Goal: Task Accomplishment & Management: Complete application form

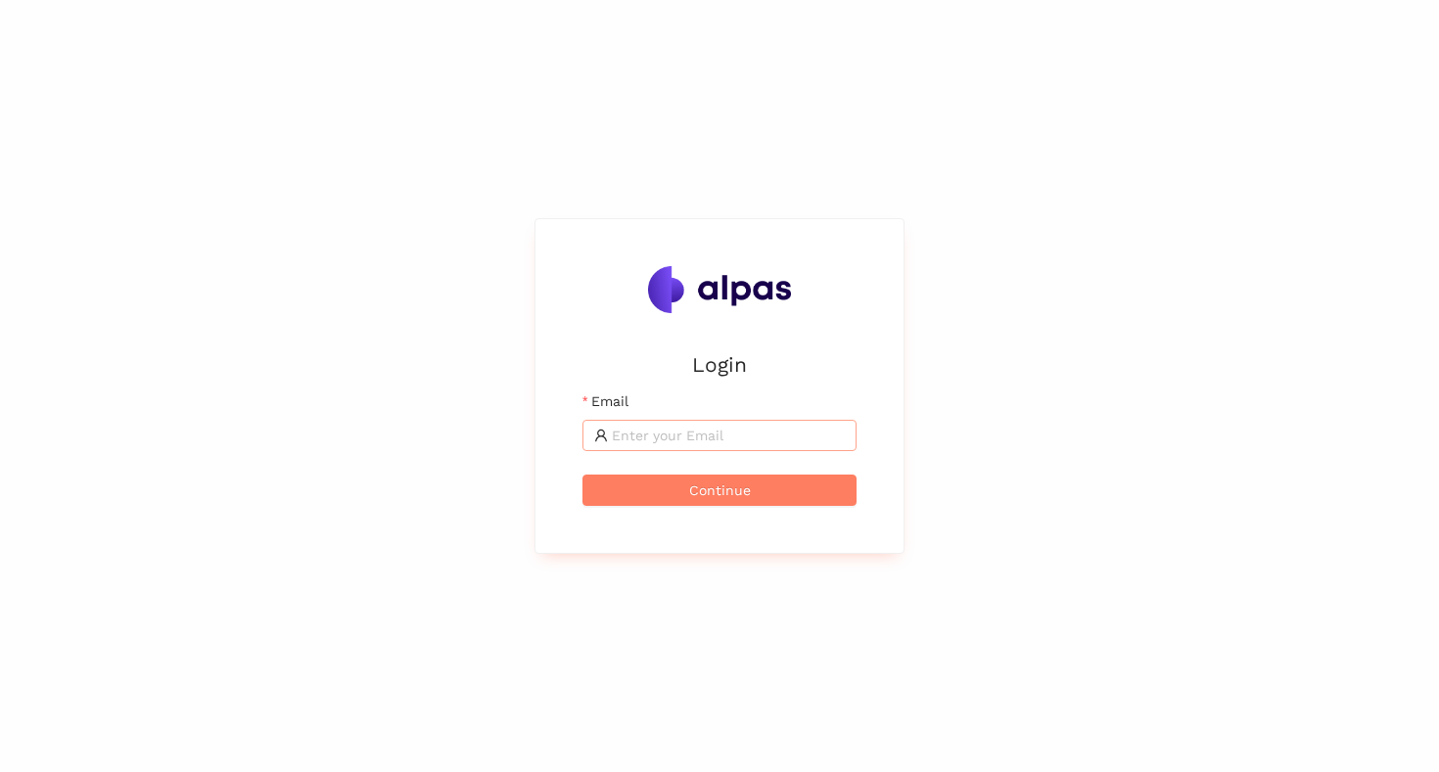
click at [680, 435] on input "Email" at bounding box center [728, 436] width 233 height 22
type input "[EMAIL_ADDRESS]"
click at [709, 491] on span "Continue" at bounding box center [720, 491] width 62 height 22
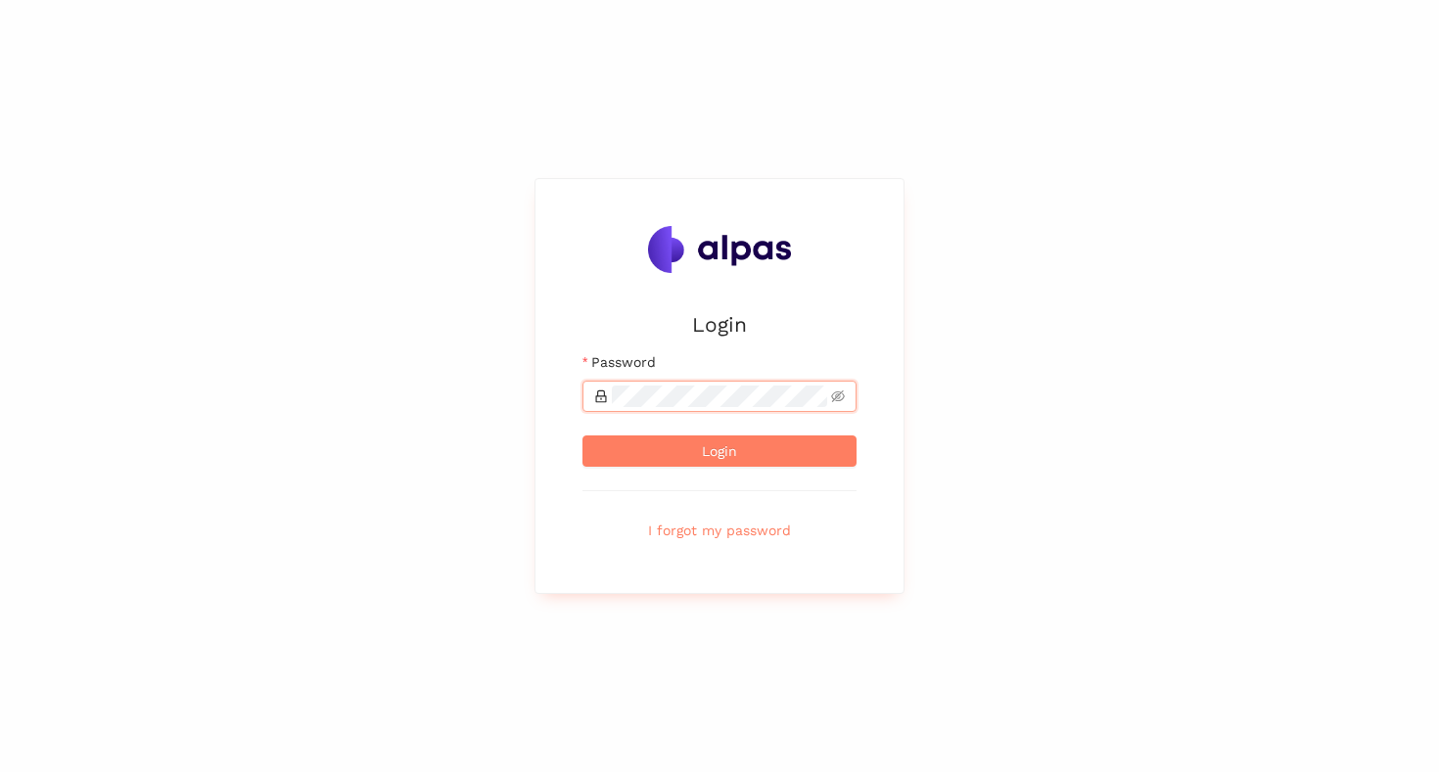
click at [582, 435] on button "Login" at bounding box center [719, 450] width 274 height 31
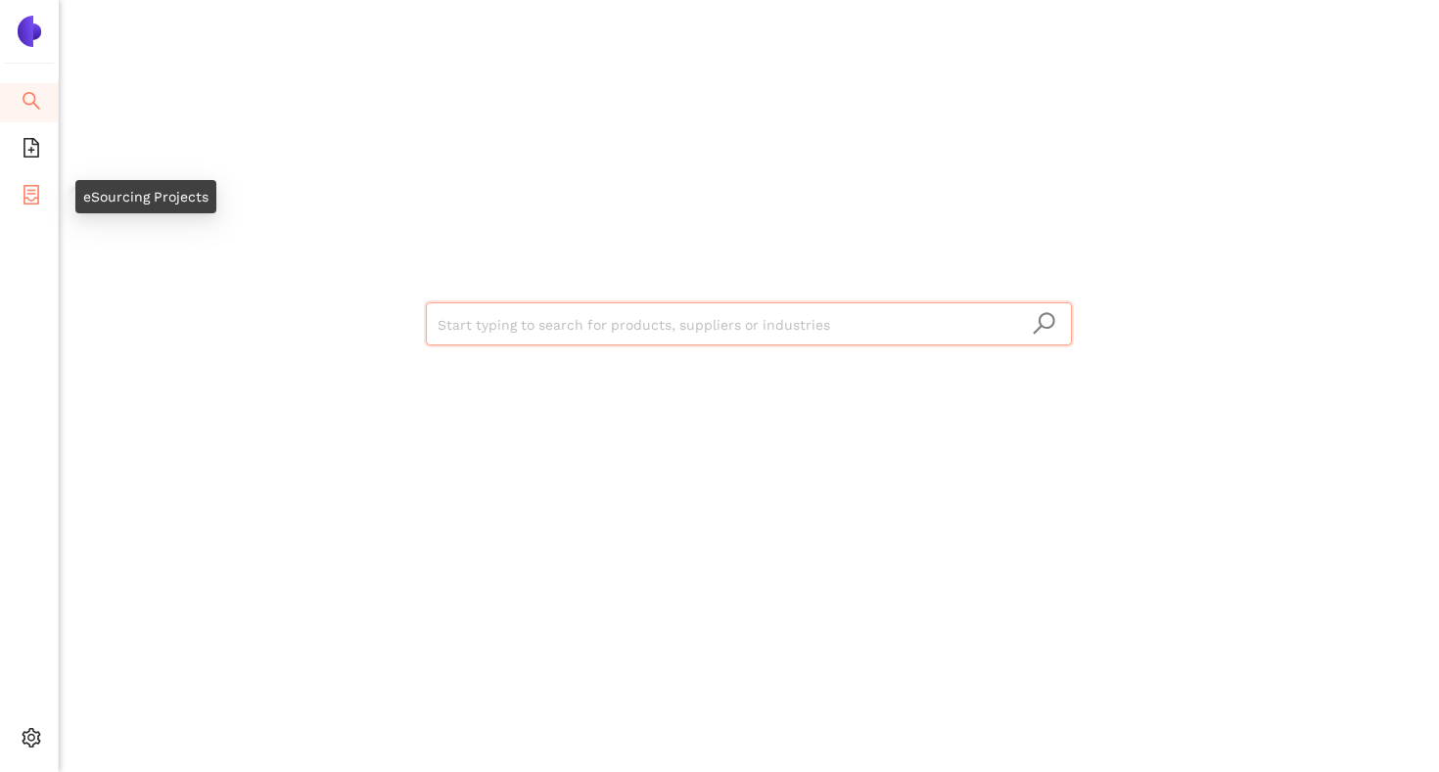
click at [24, 202] on icon "container" at bounding box center [32, 195] width 20 height 20
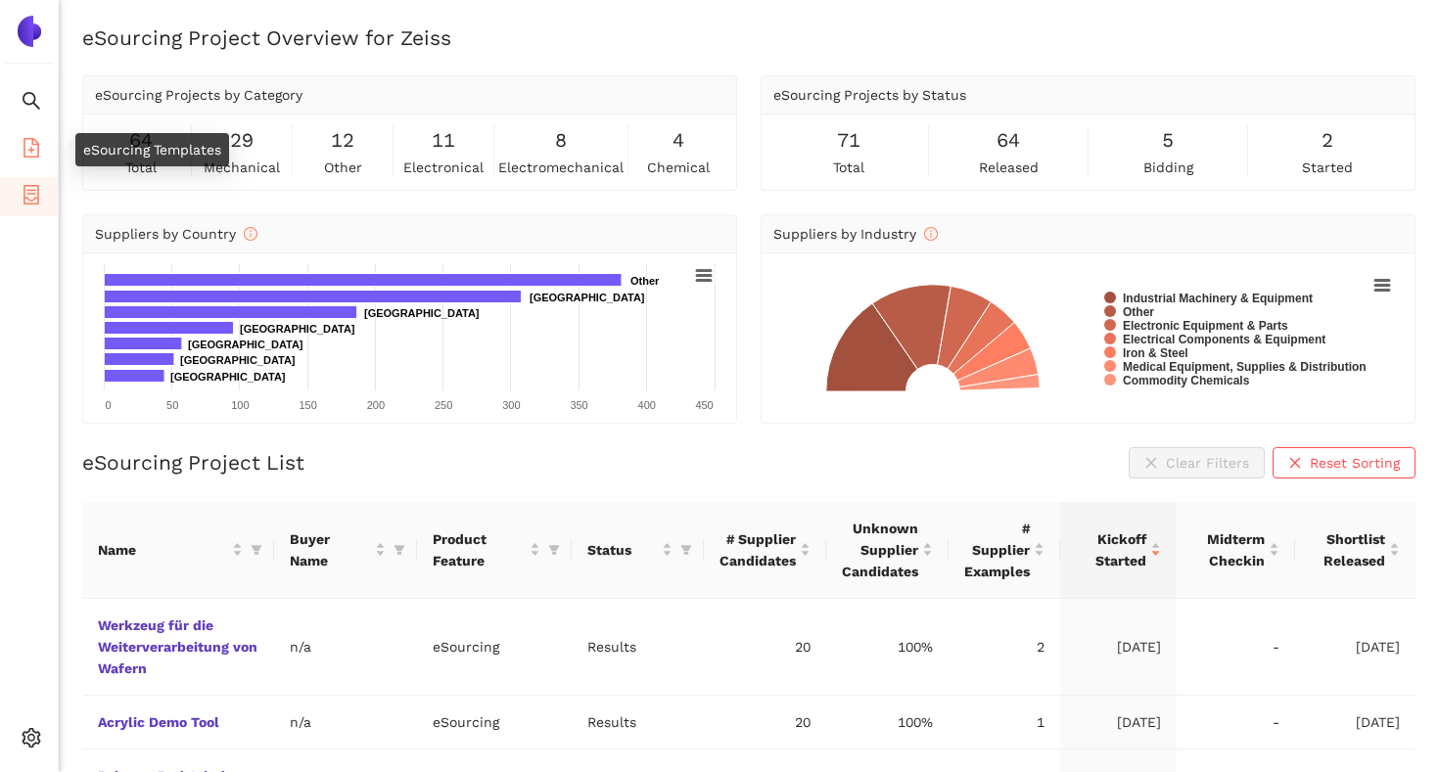
click at [40, 147] on li "eSourcing Templates" at bounding box center [29, 149] width 58 height 39
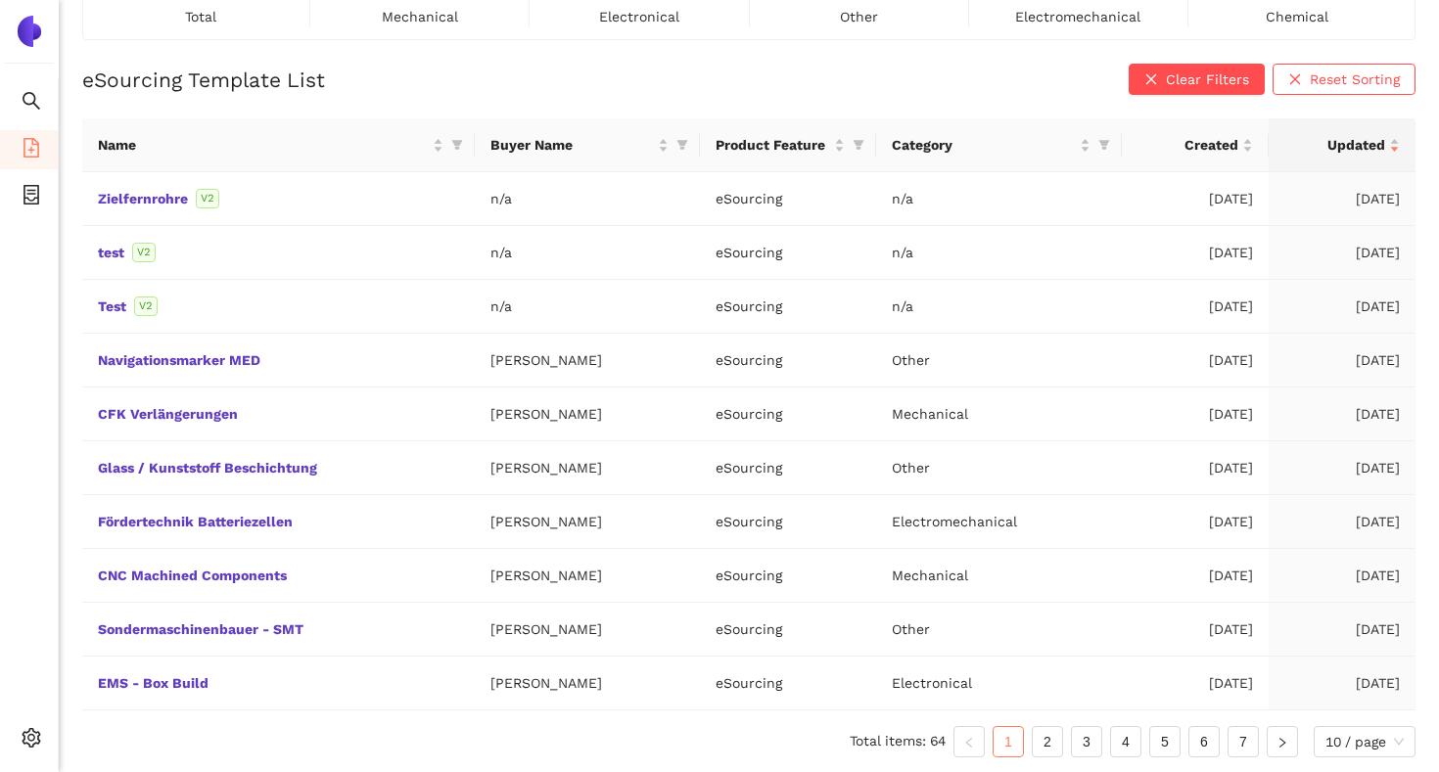
scroll to position [161, 0]
click at [1051, 750] on link "2" at bounding box center [1046, 740] width 29 height 29
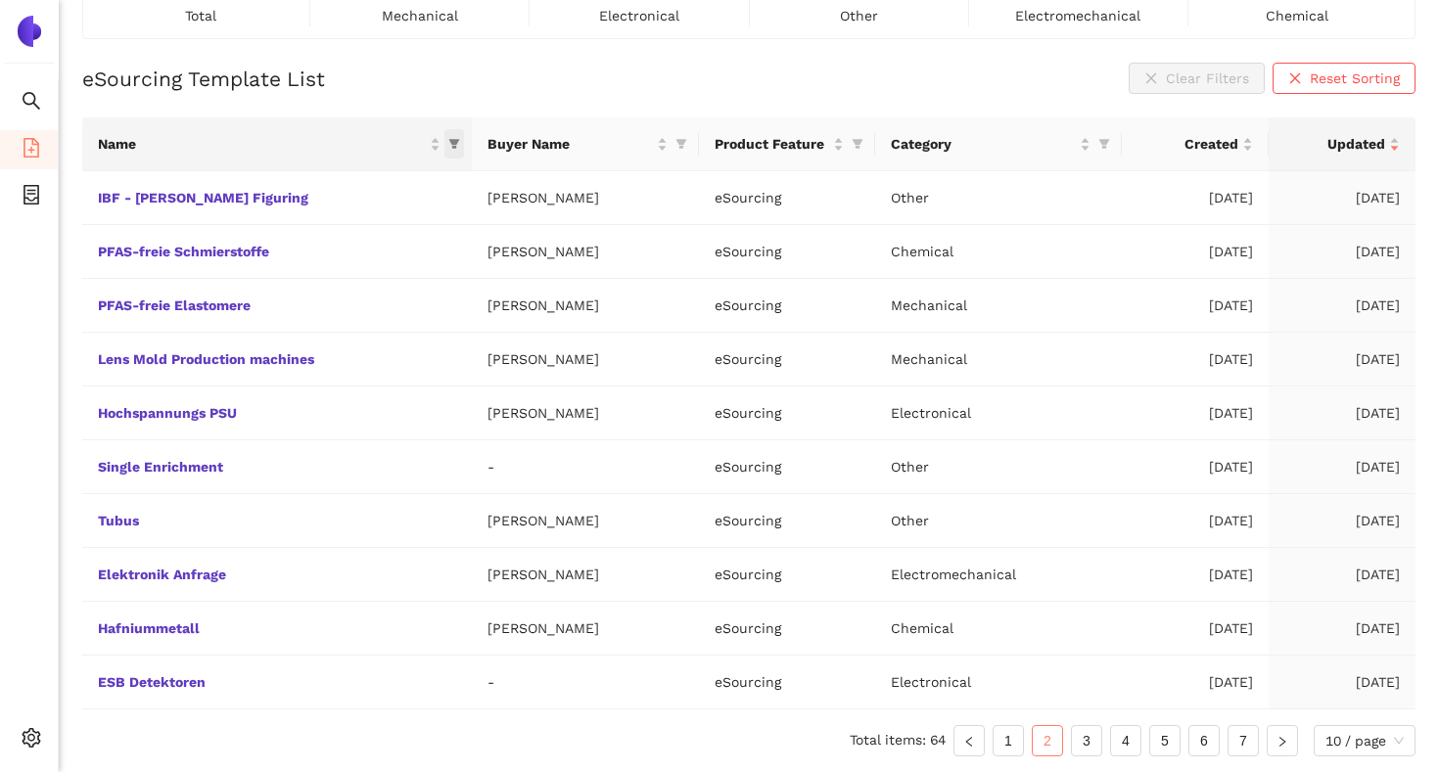
click at [451, 140] on icon "filter" at bounding box center [454, 145] width 11 height 10
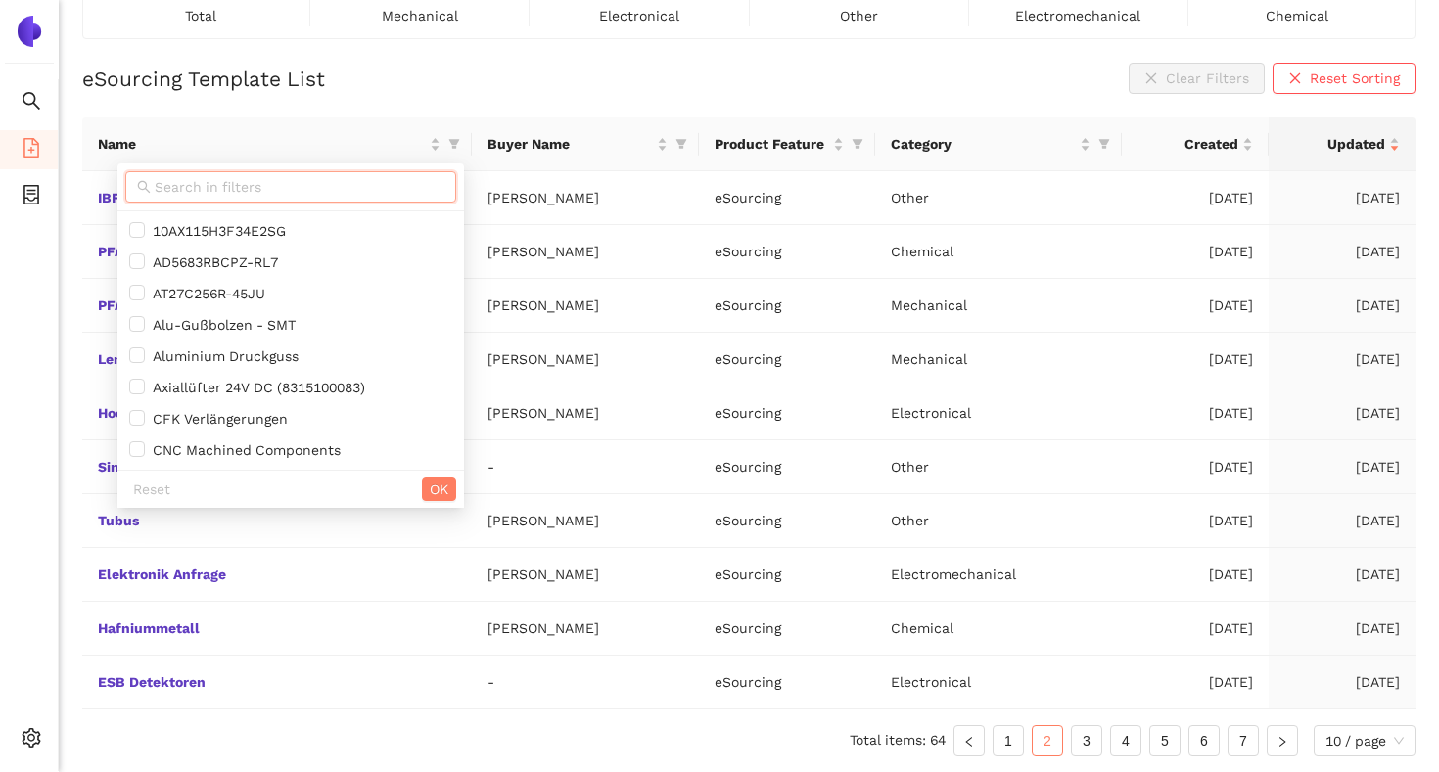
click at [427, 179] on input "text" at bounding box center [300, 187] width 290 height 22
type input "E"
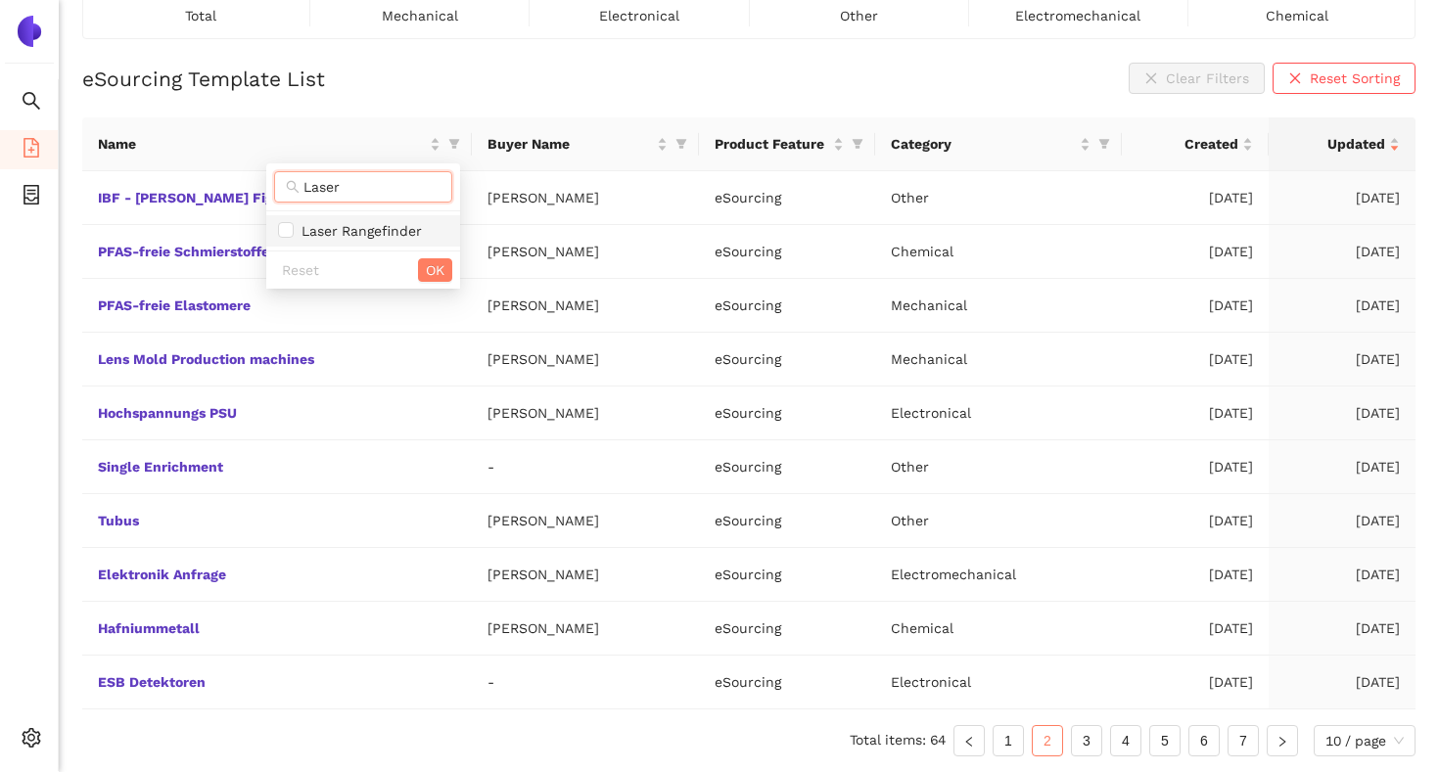
type input "Laser"
click at [414, 230] on span "Laser Rangefinder" at bounding box center [358, 231] width 128 height 16
checkbox input "true"
click at [428, 268] on span "OK" at bounding box center [435, 270] width 19 height 22
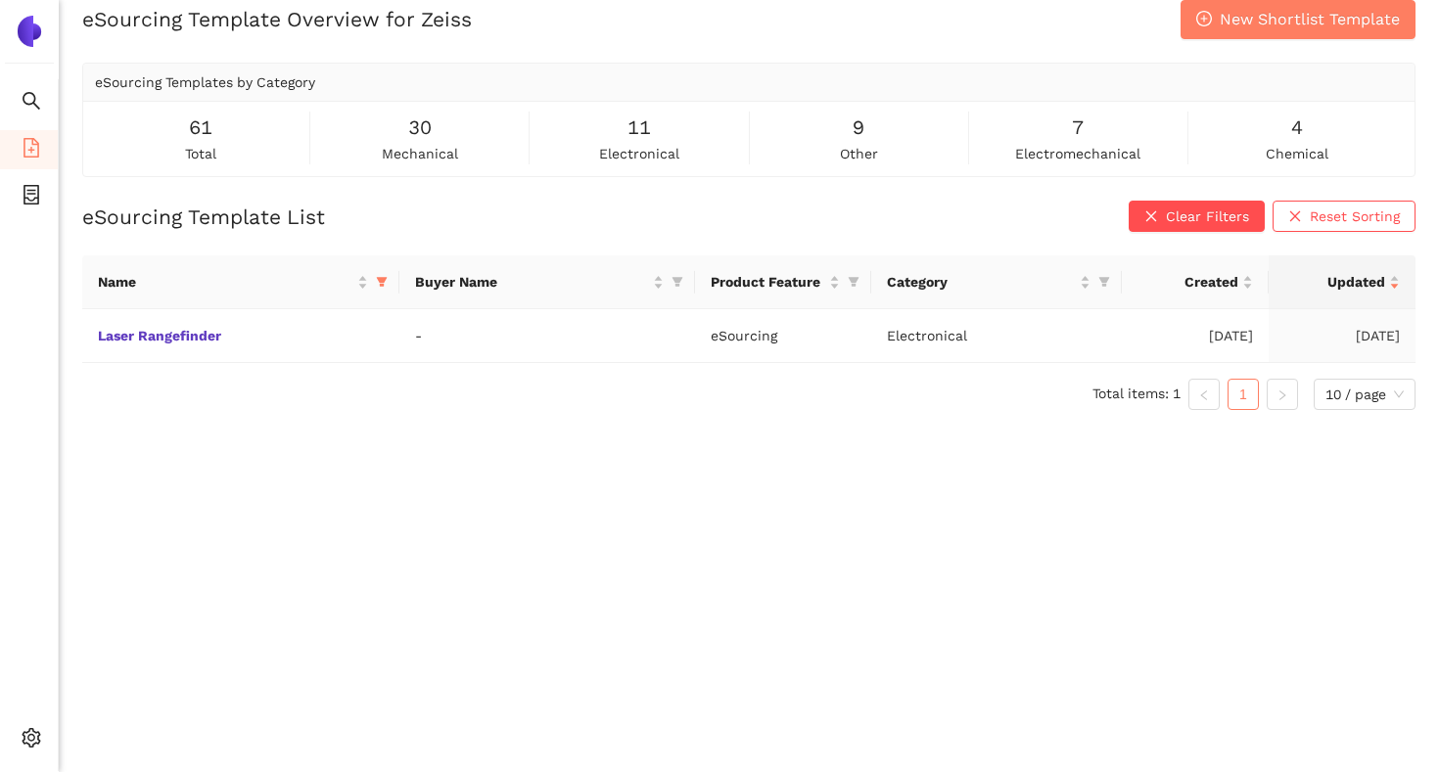
scroll to position [23, 0]
click at [0, 0] on link "Laser Rangefinder" at bounding box center [0, 0] width 0 height 0
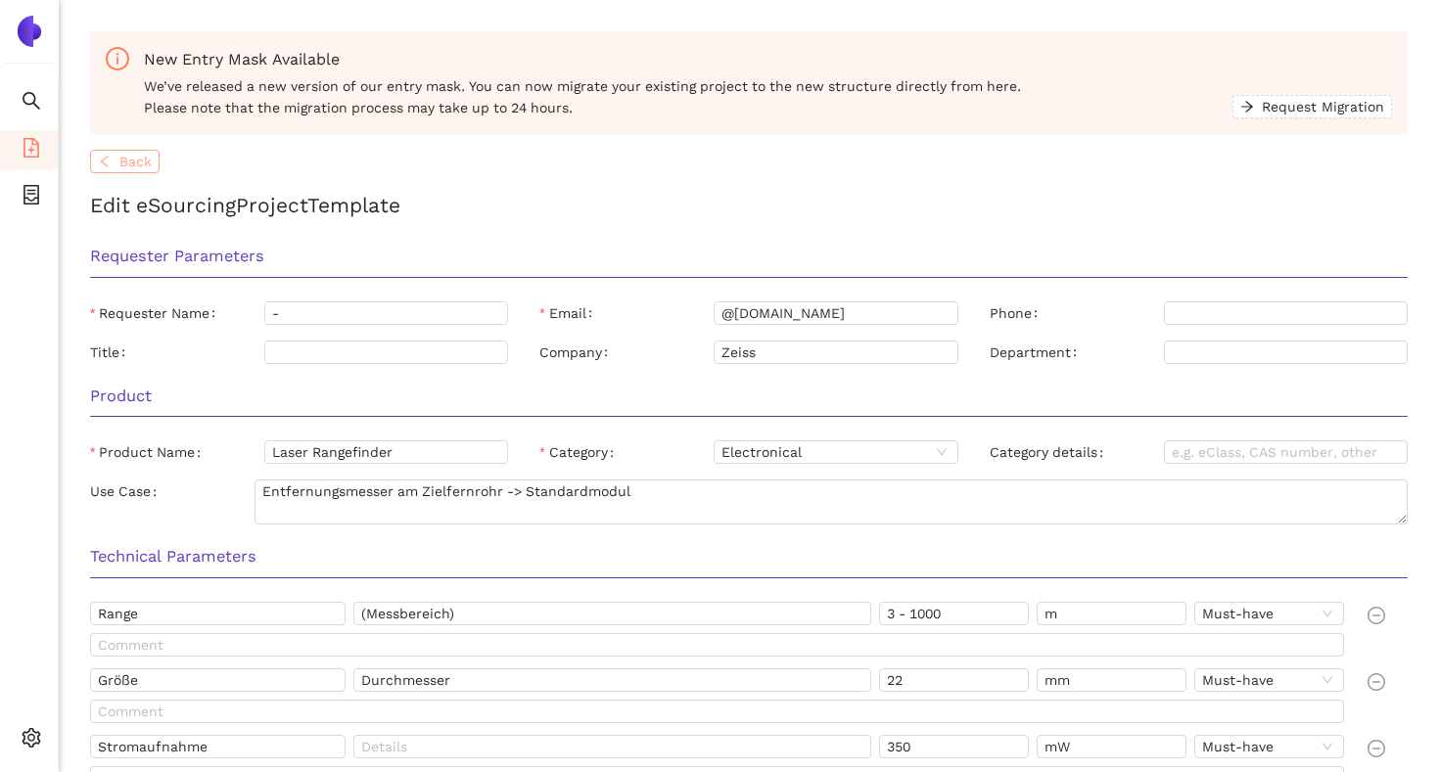
click at [135, 157] on span "Back" at bounding box center [135, 162] width 32 height 22
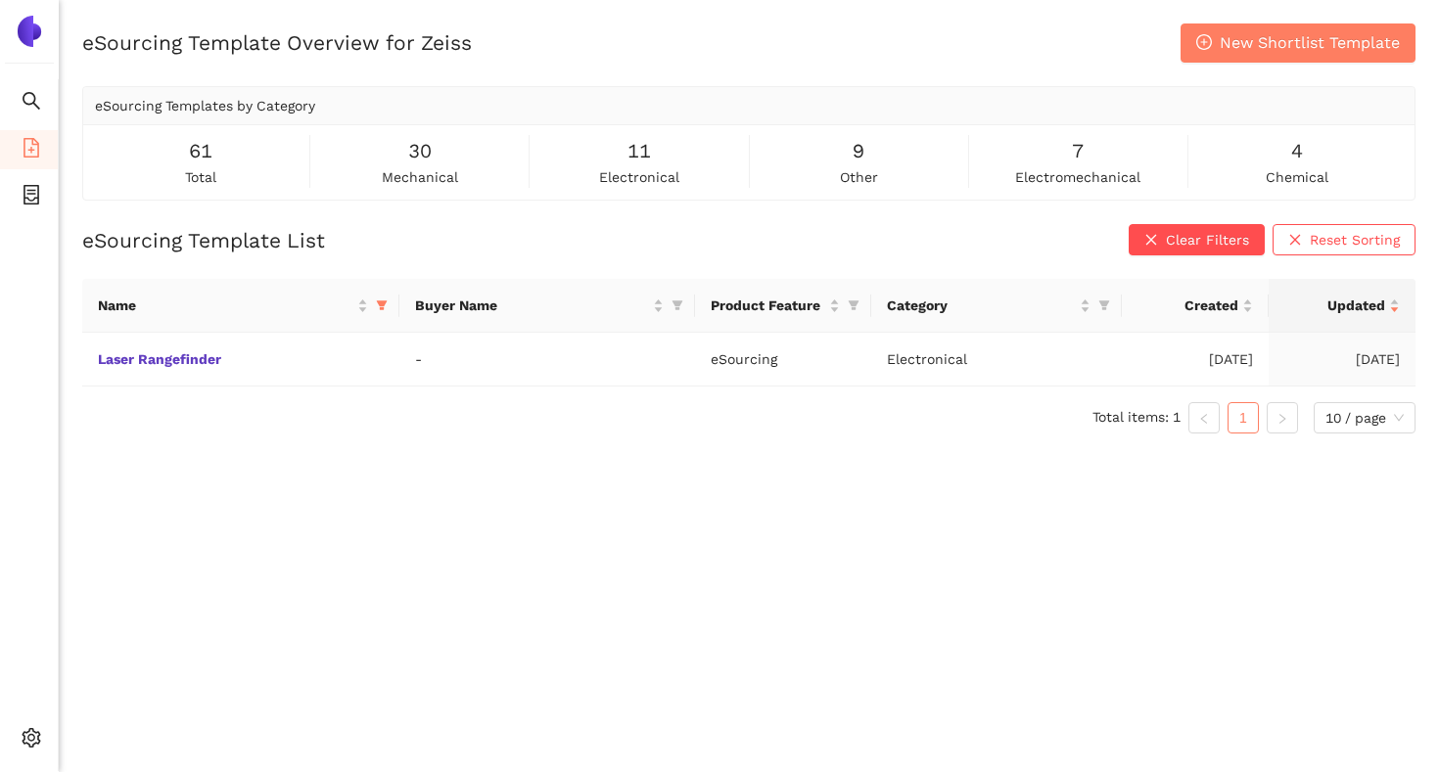
scroll to position [23, 0]
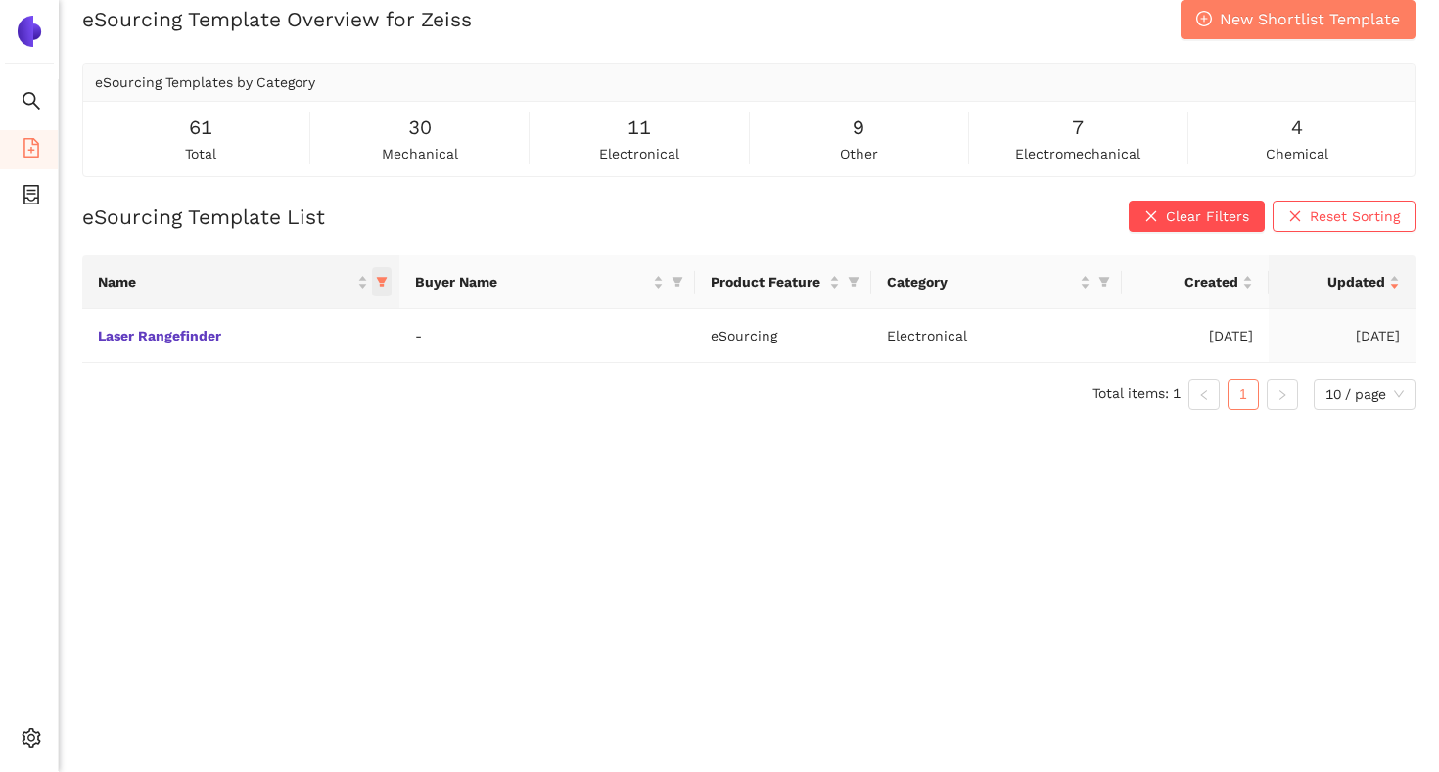
click at [384, 286] on icon "filter" at bounding box center [382, 282] width 12 height 12
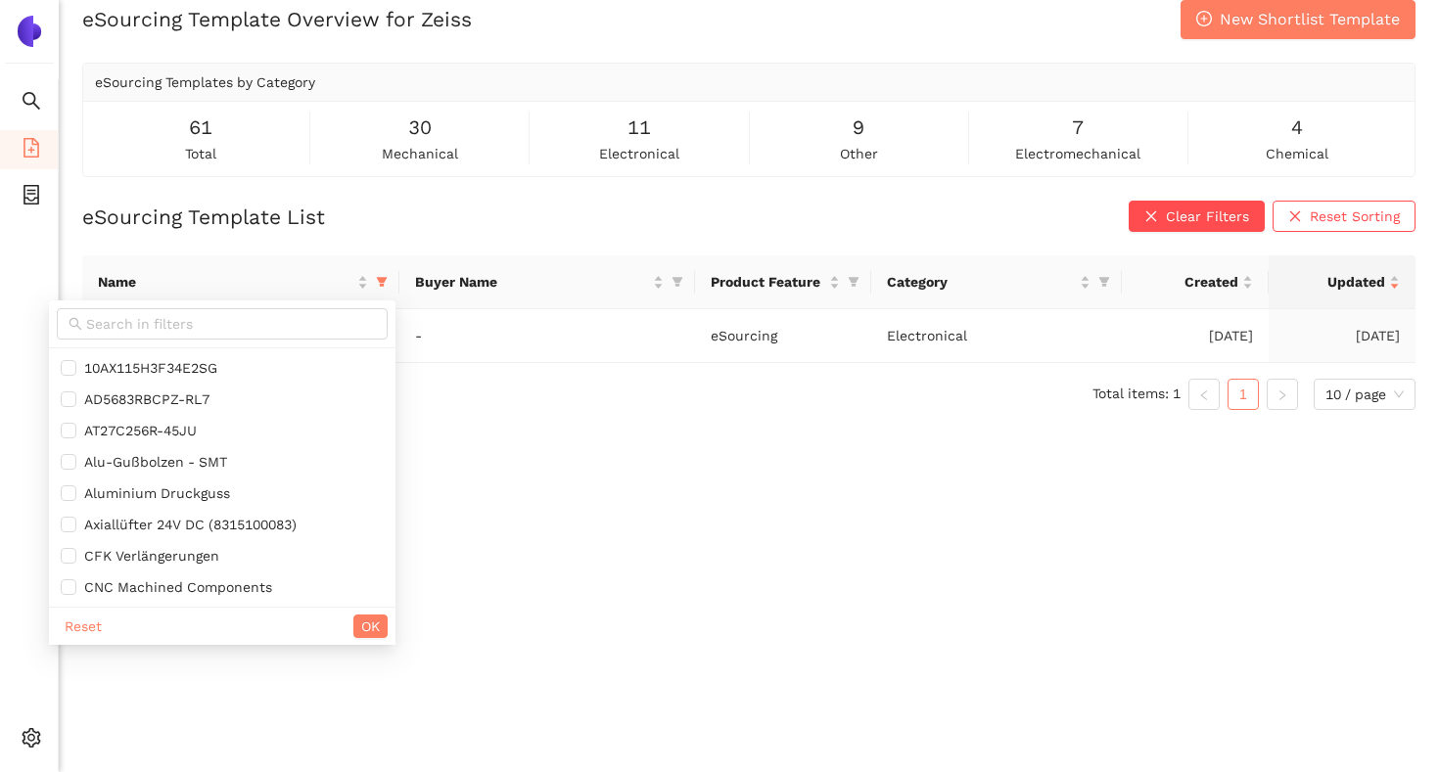
click at [110, 628] on div "Reset OK" at bounding box center [222, 626] width 346 height 38
click at [97, 628] on span "Reset" at bounding box center [83, 627] width 37 height 22
checkbox input "false"
click at [361, 628] on span "OK" at bounding box center [370, 627] width 19 height 22
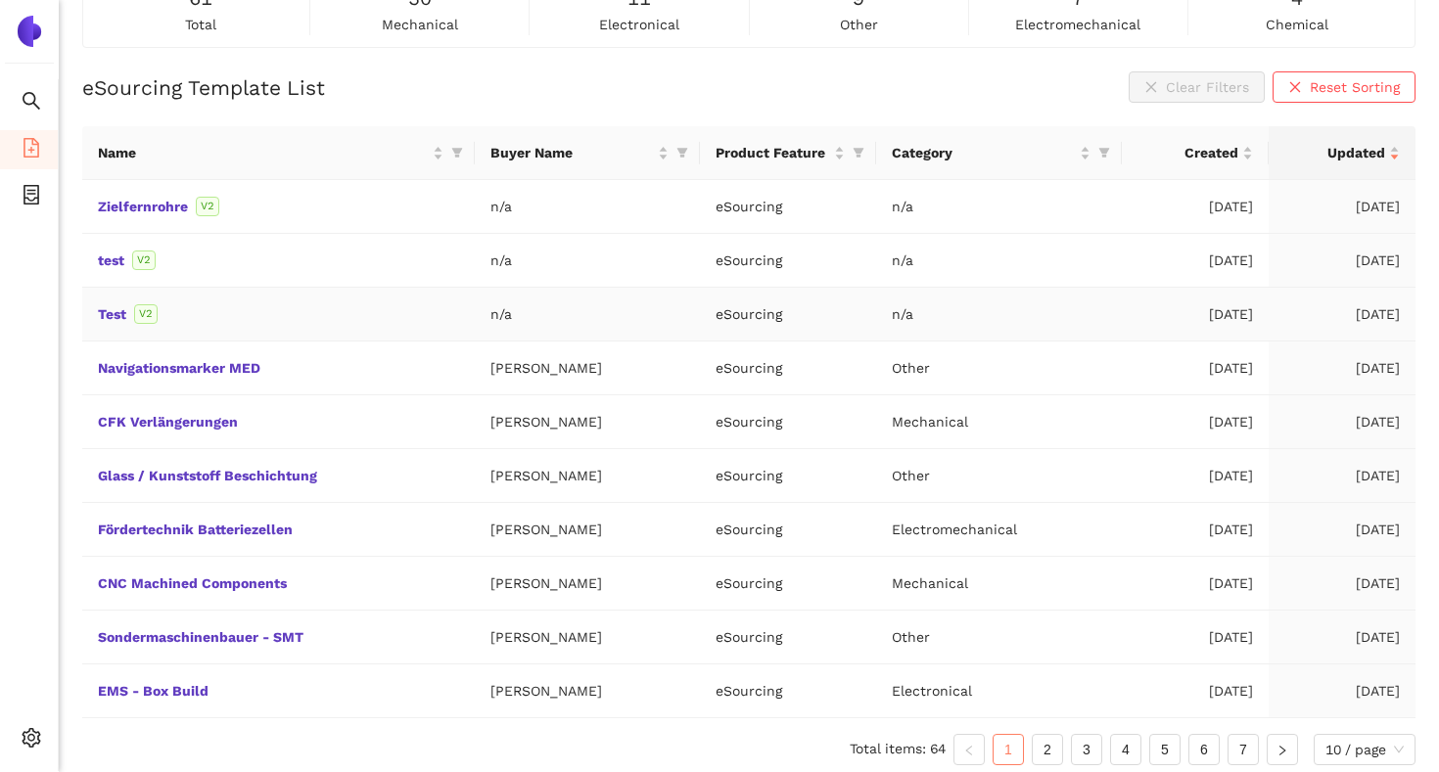
scroll to position [161, 0]
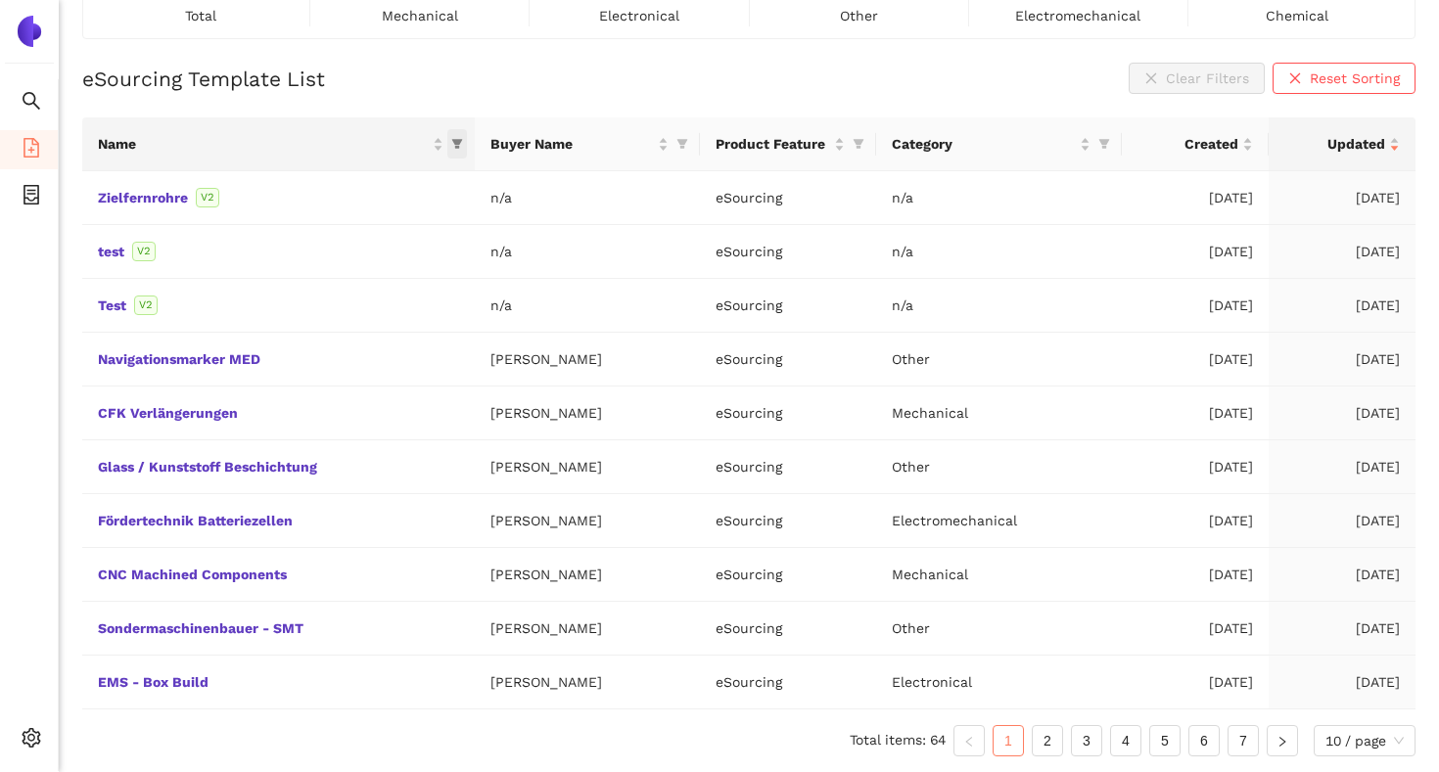
click at [451, 154] on span "this column's title is Name,this column is sortable" at bounding box center [457, 143] width 20 height 29
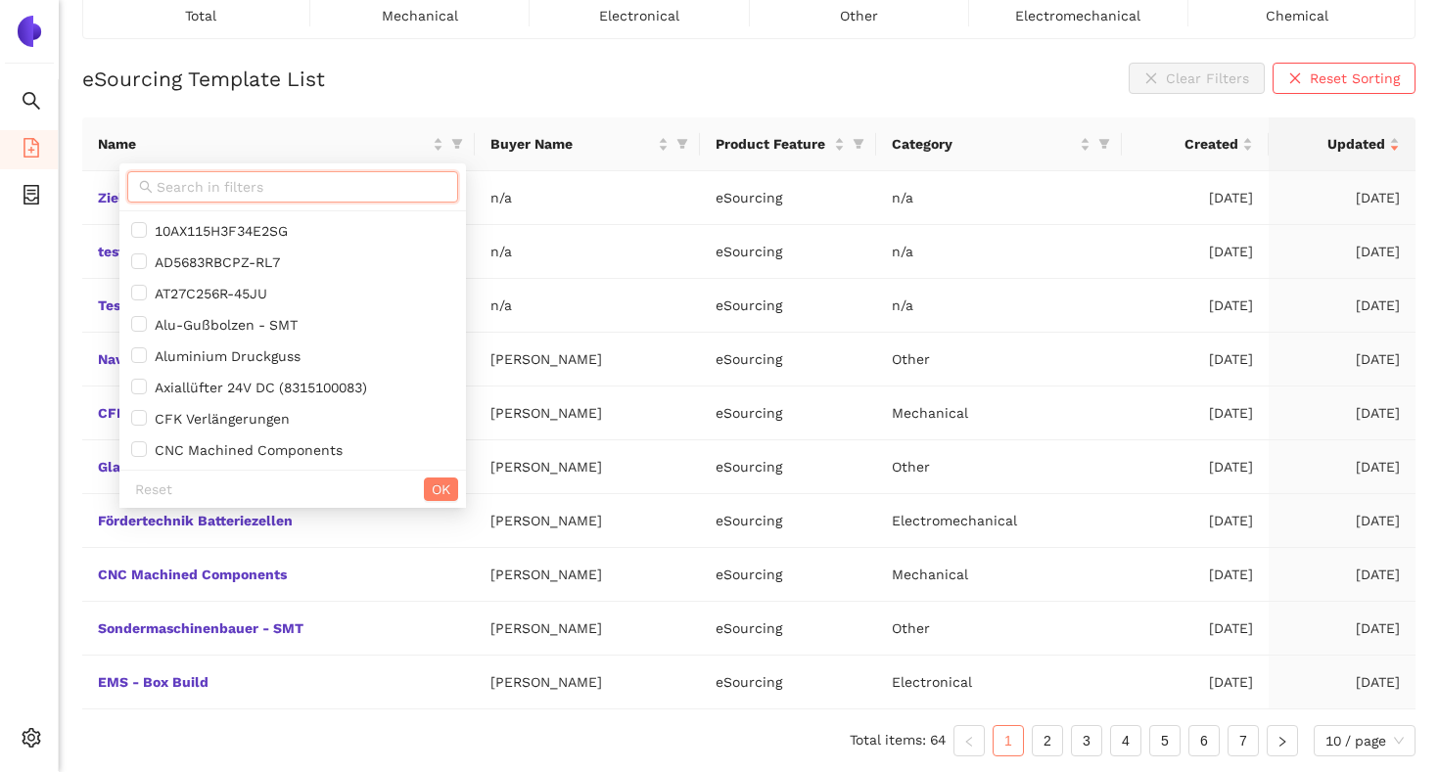
click at [403, 182] on input "text" at bounding box center [302, 187] width 290 height 22
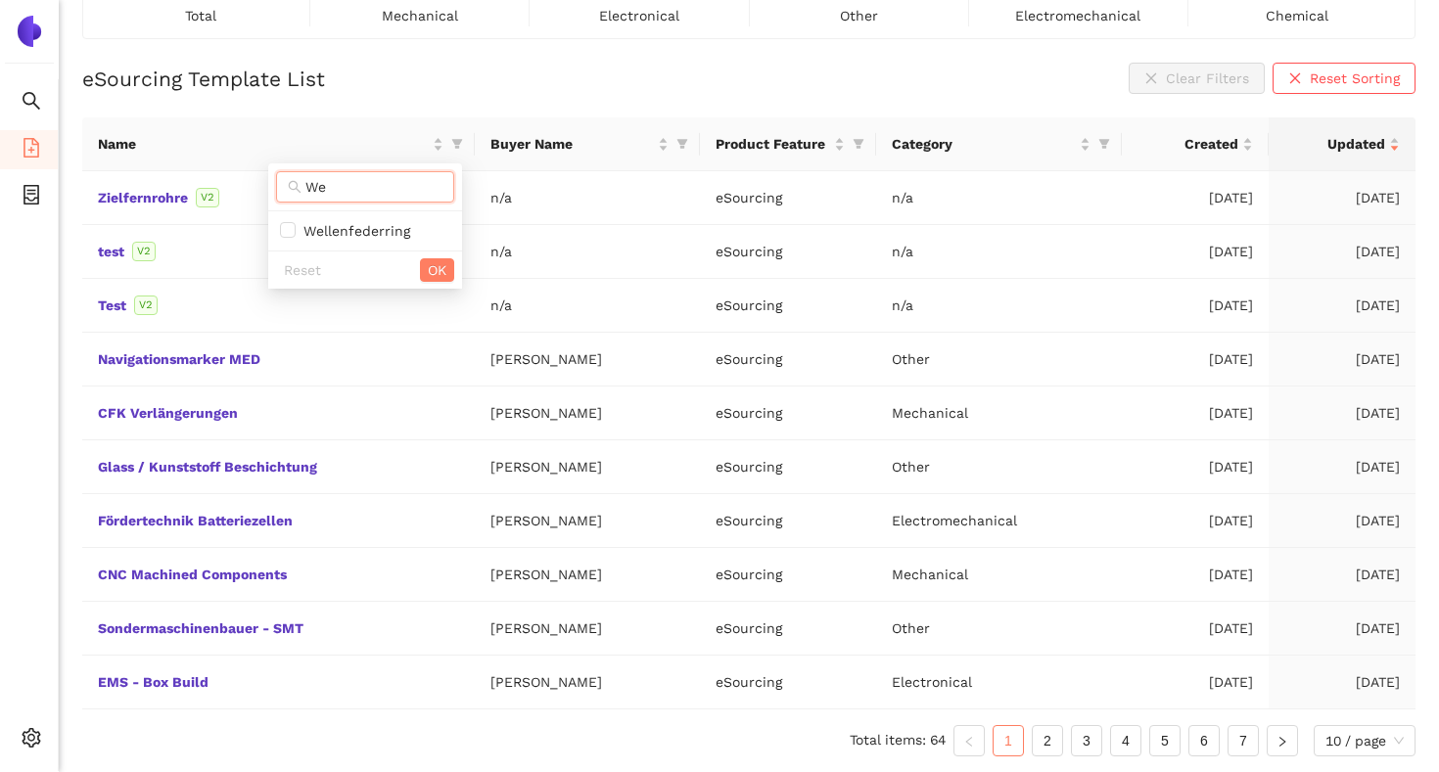
type input "W"
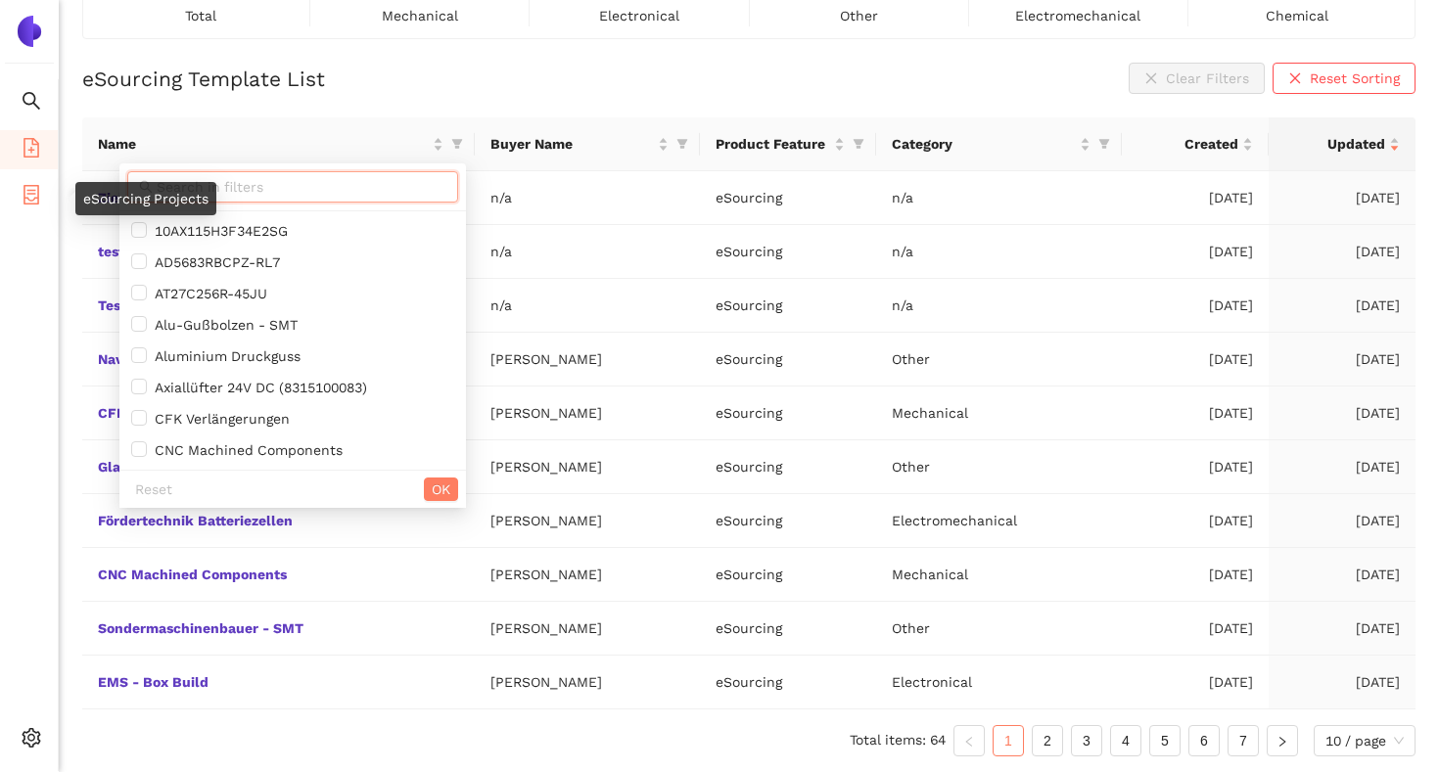
click at [32, 201] on icon "container" at bounding box center [32, 195] width 20 height 20
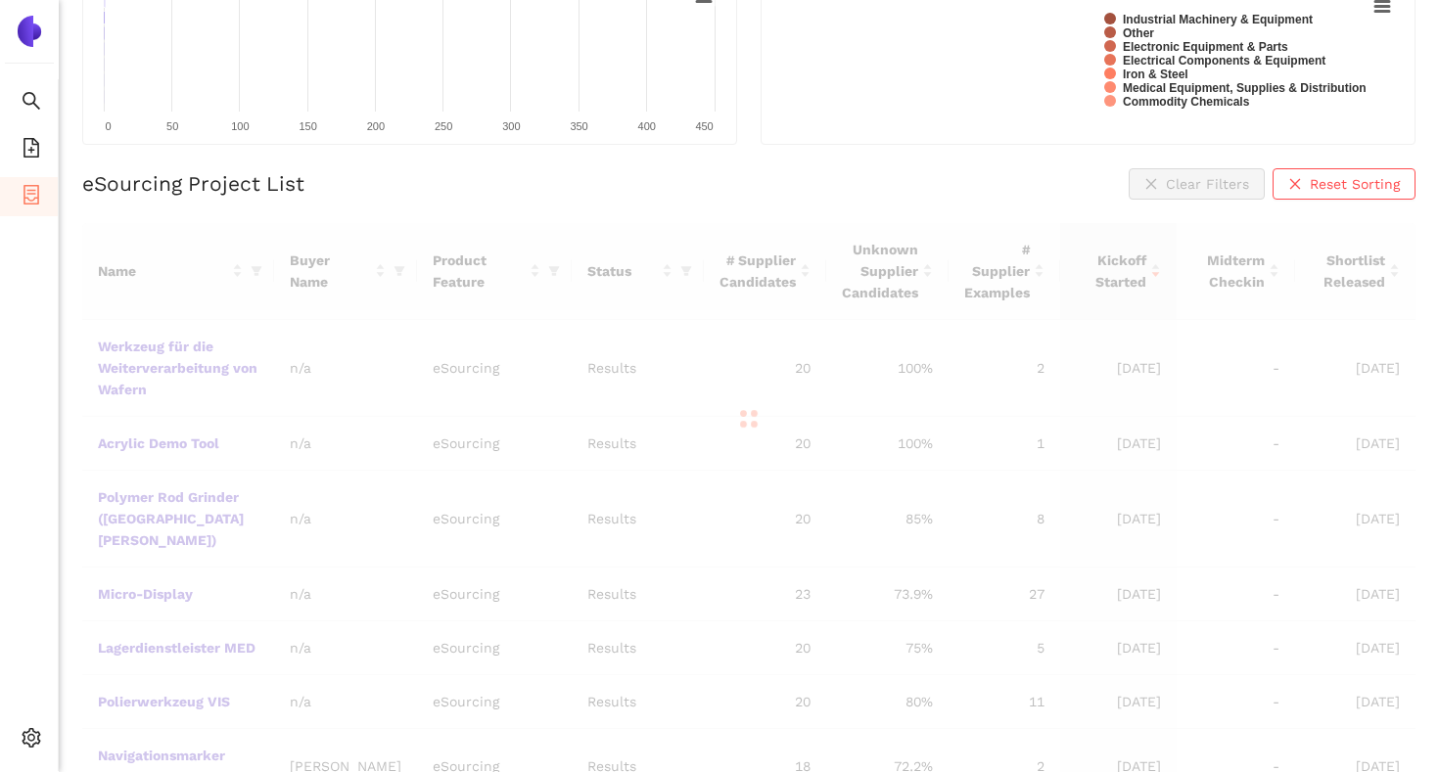
scroll to position [235, 0]
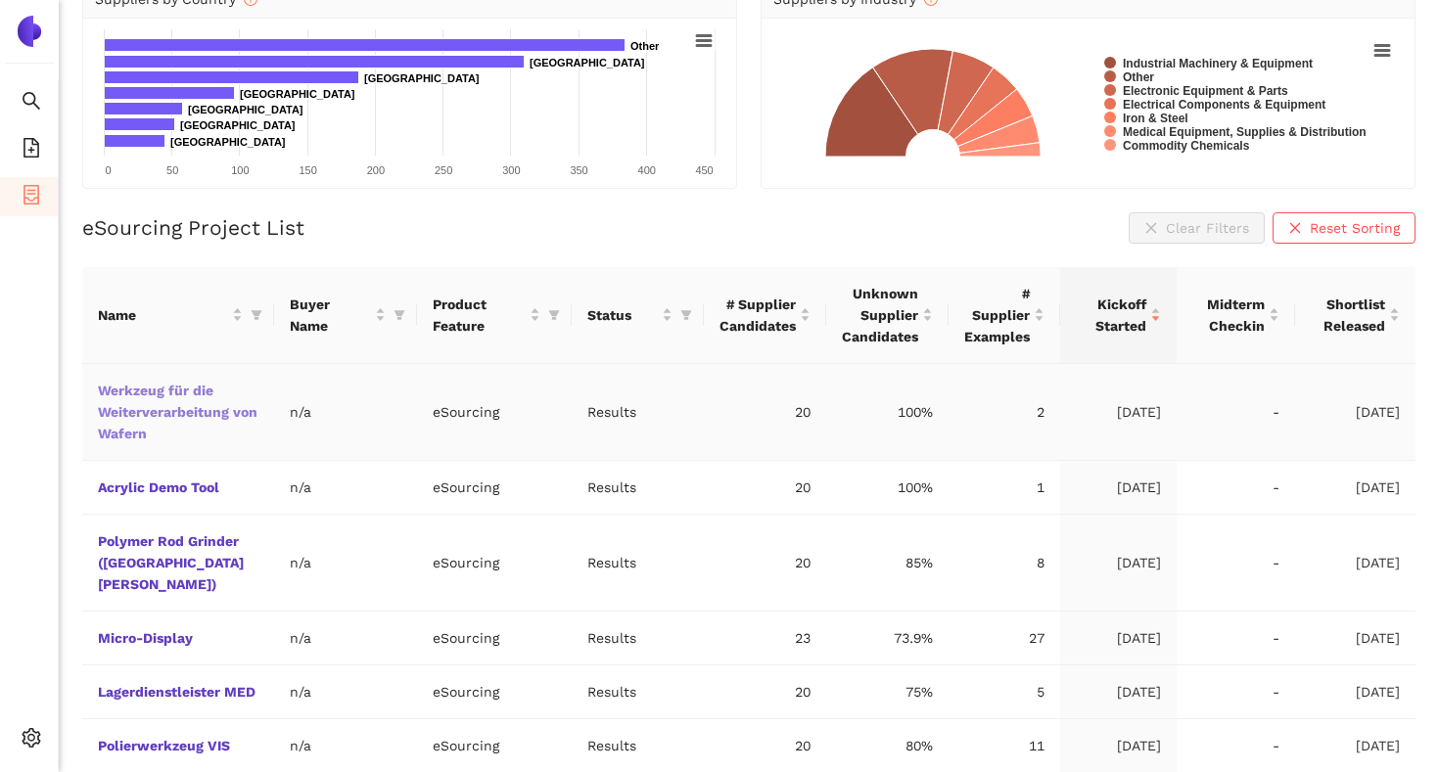
click at [0, 0] on link "Werkzeug für die Weiterverarbeitung von Wafern" at bounding box center [0, 0] width 0 height 0
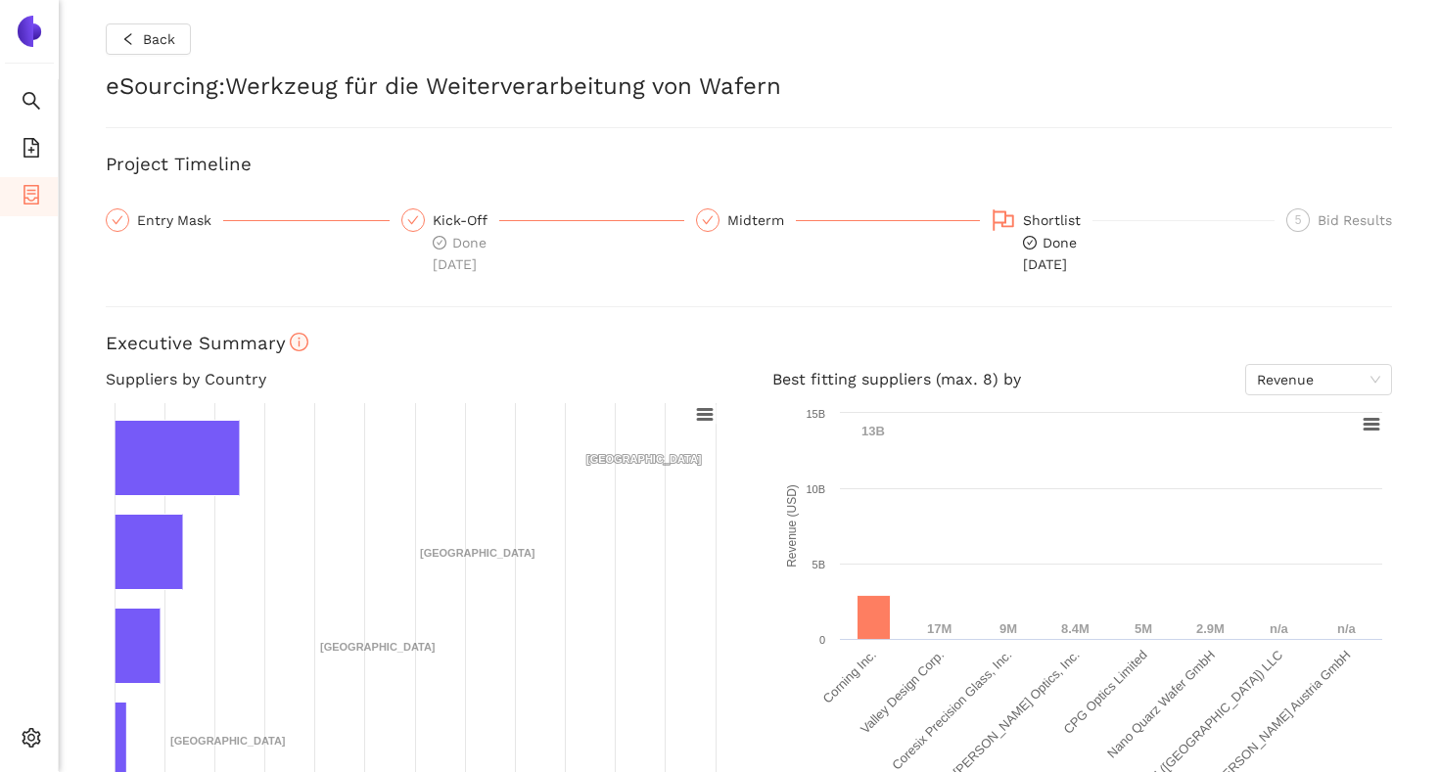
click at [183, 217] on div "Entry Mask" at bounding box center [180, 219] width 86 height 23
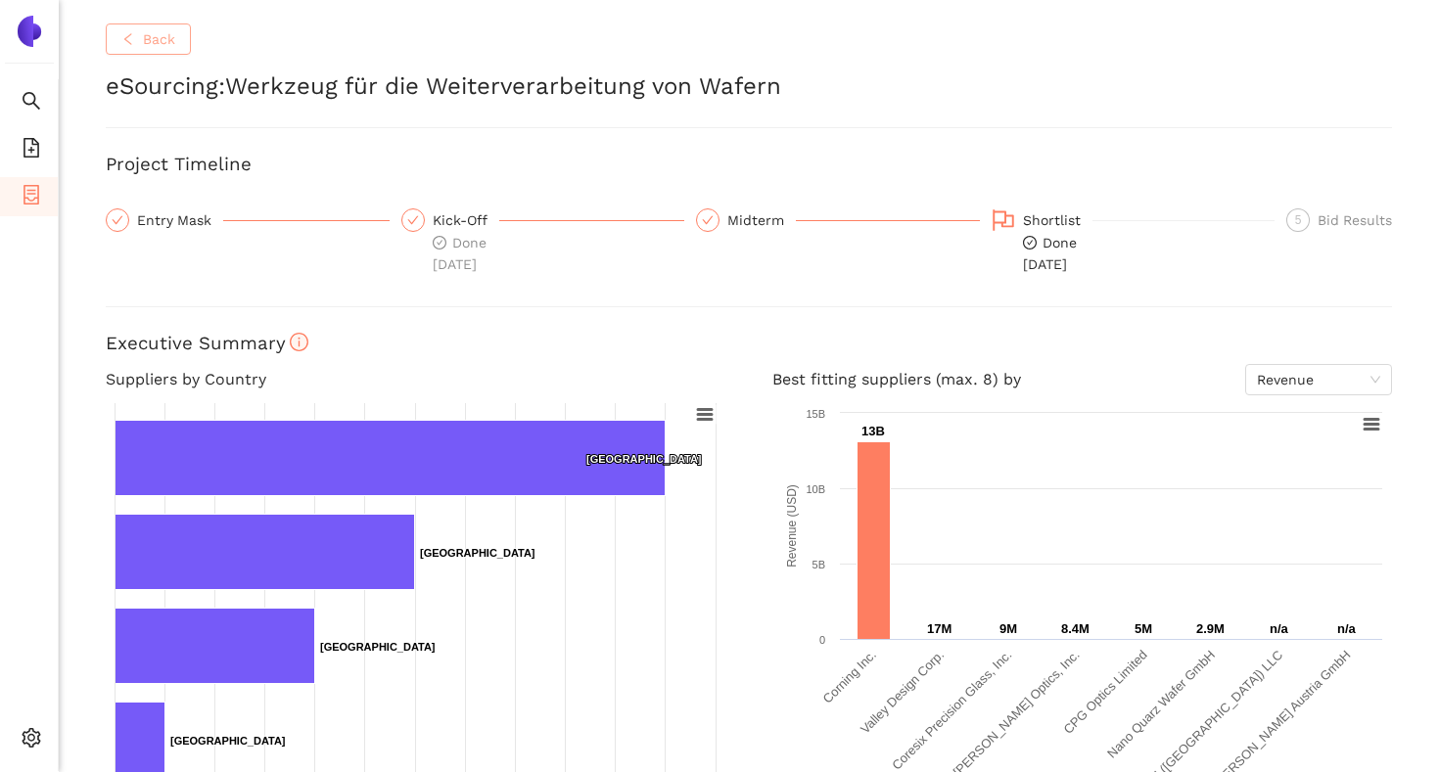
click at [147, 37] on span "Back" at bounding box center [159, 39] width 32 height 22
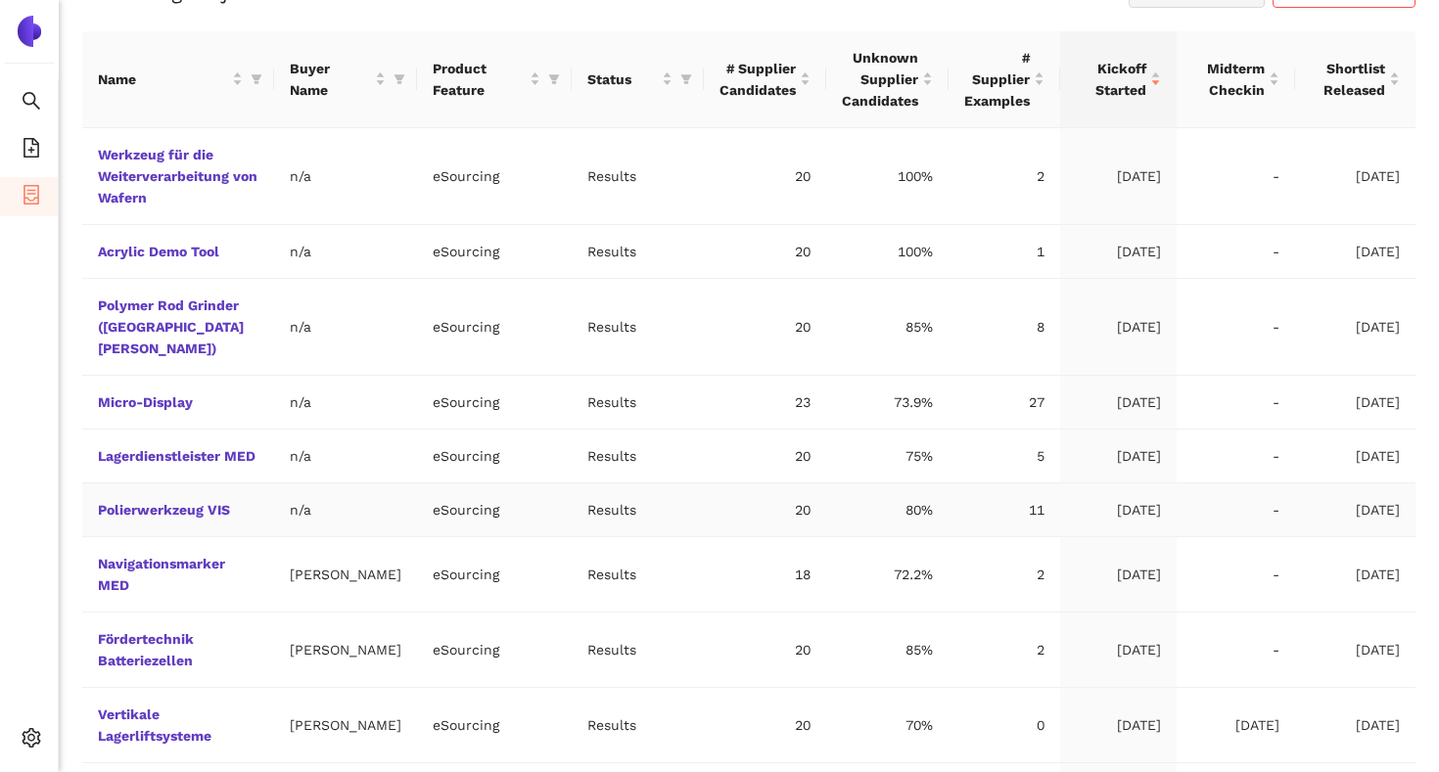
scroll to position [468, 0]
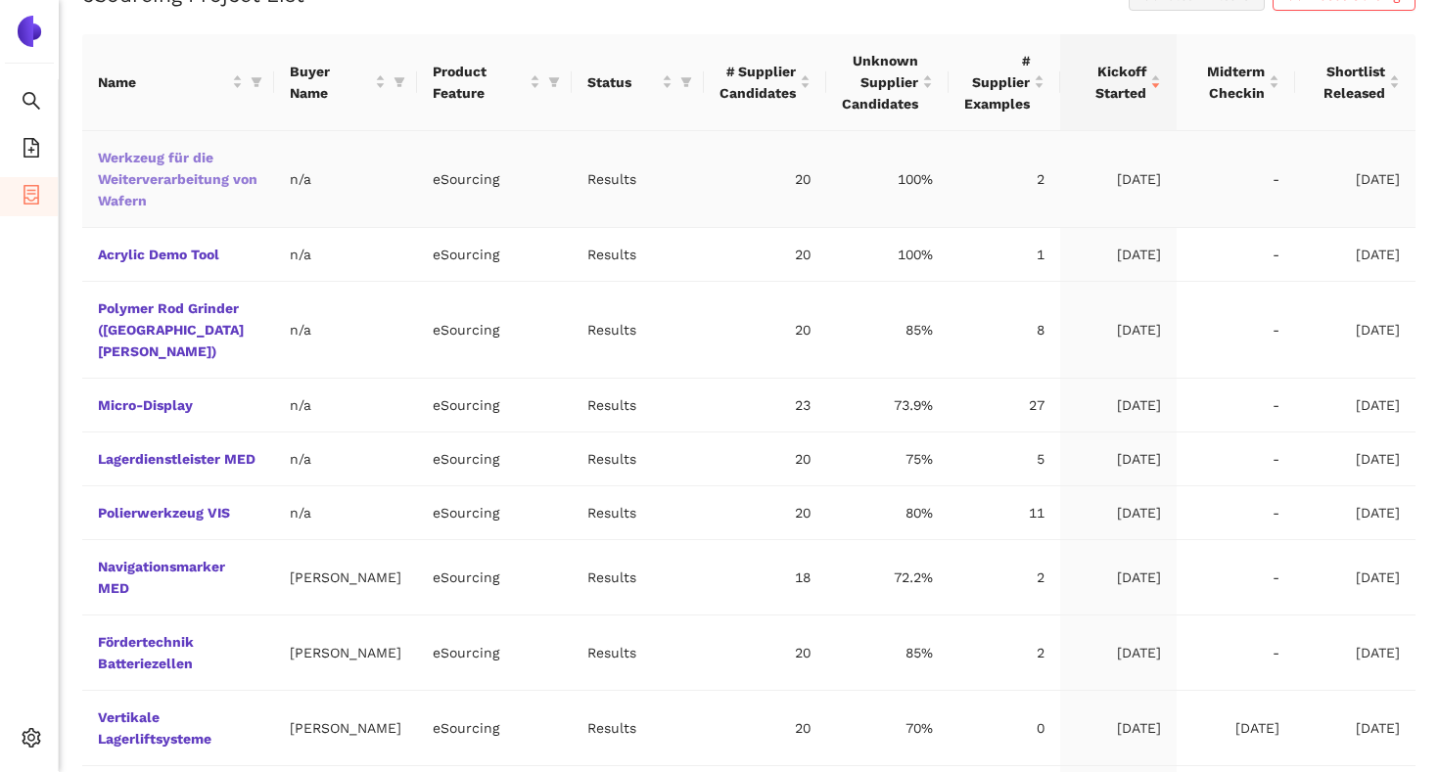
click at [0, 0] on link "Werkzeug für die Weiterverarbeitung von Wafern" at bounding box center [0, 0] width 0 height 0
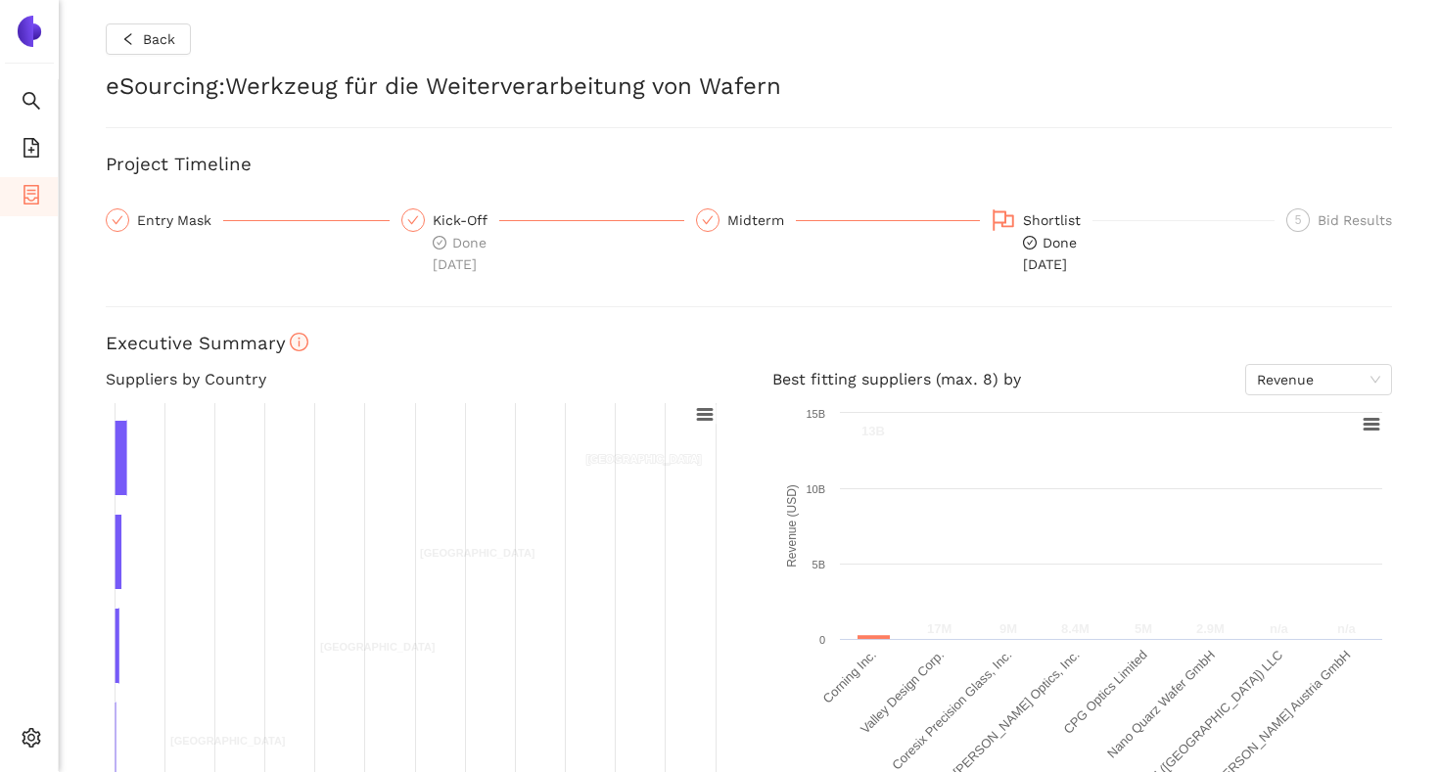
click at [183, 213] on div "Entry Mask" at bounding box center [180, 219] width 86 height 23
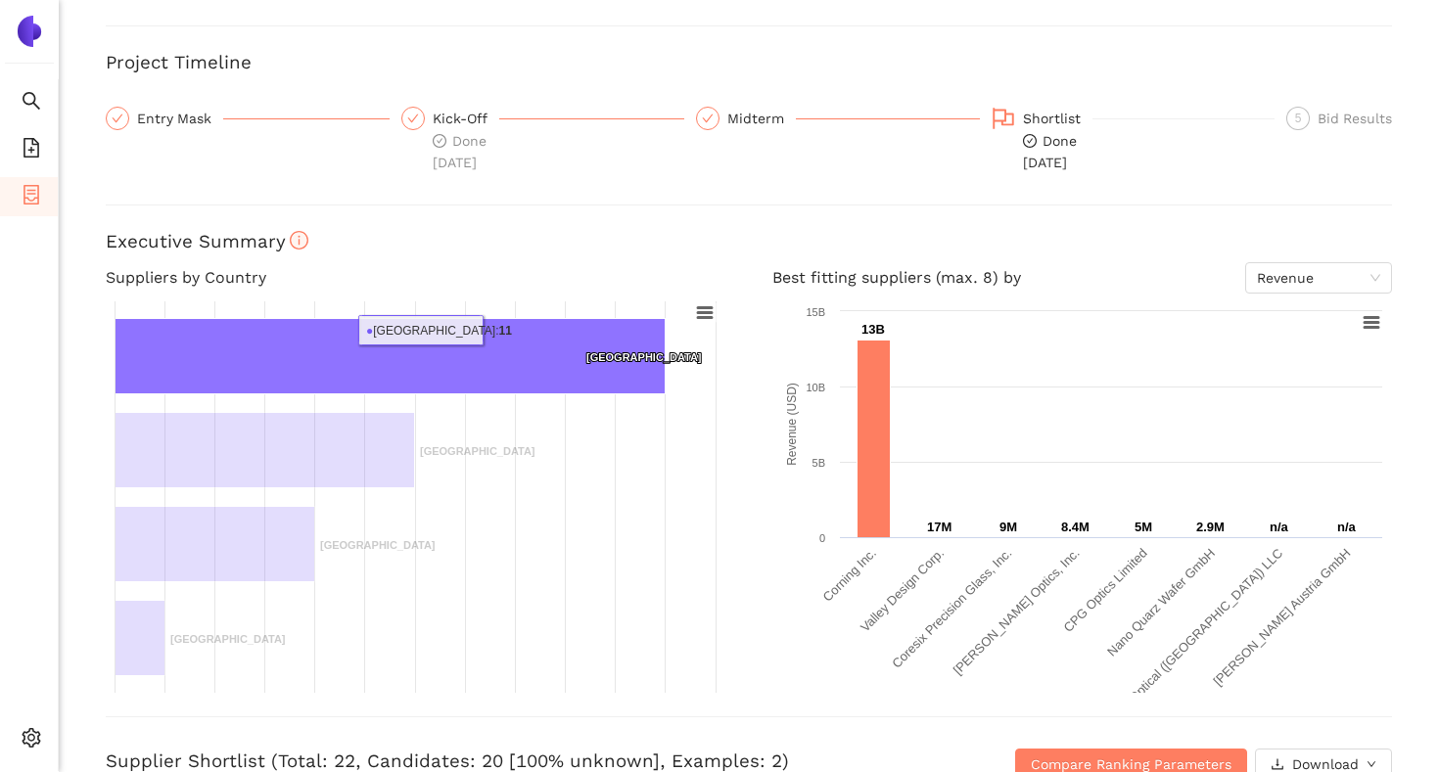
scroll to position [96, 0]
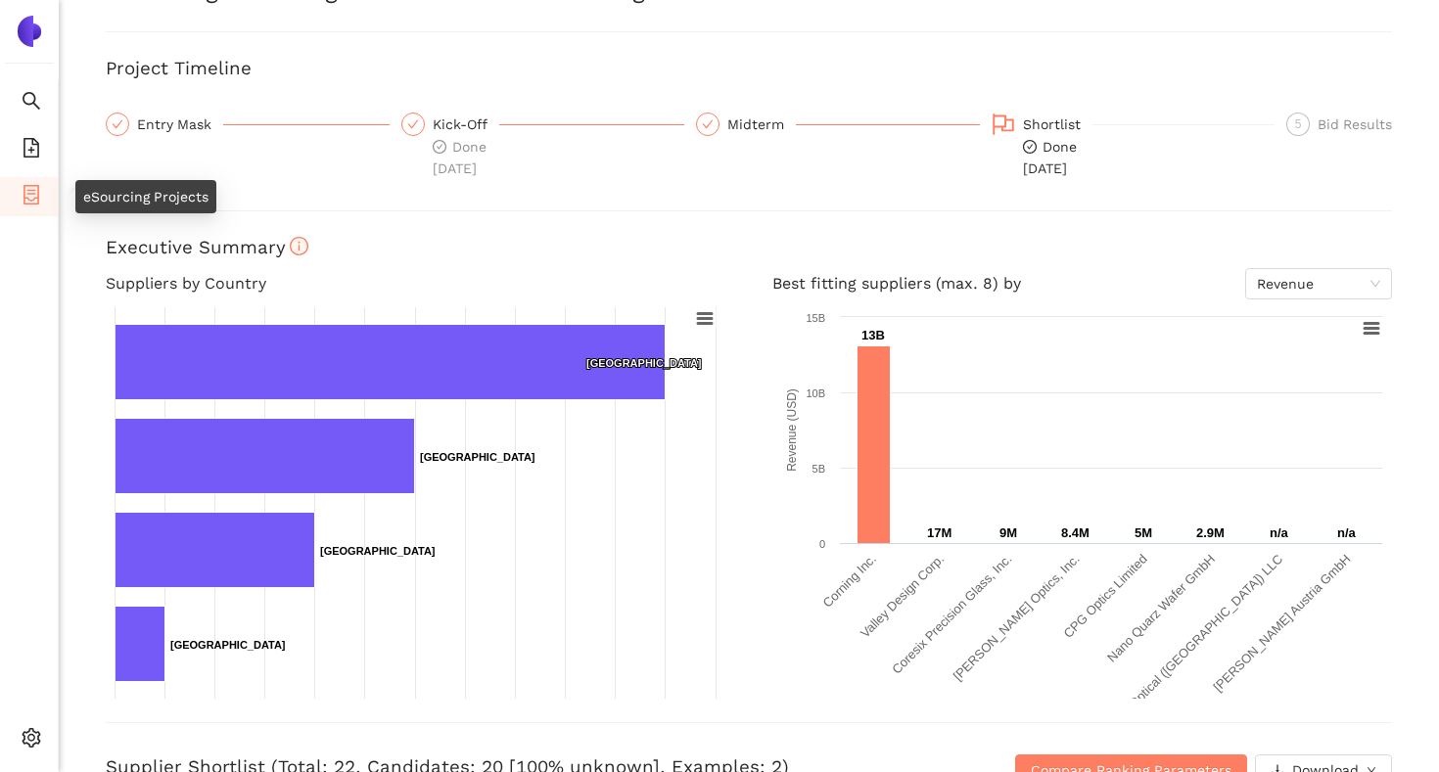
click at [26, 193] on icon "container" at bounding box center [31, 195] width 16 height 20
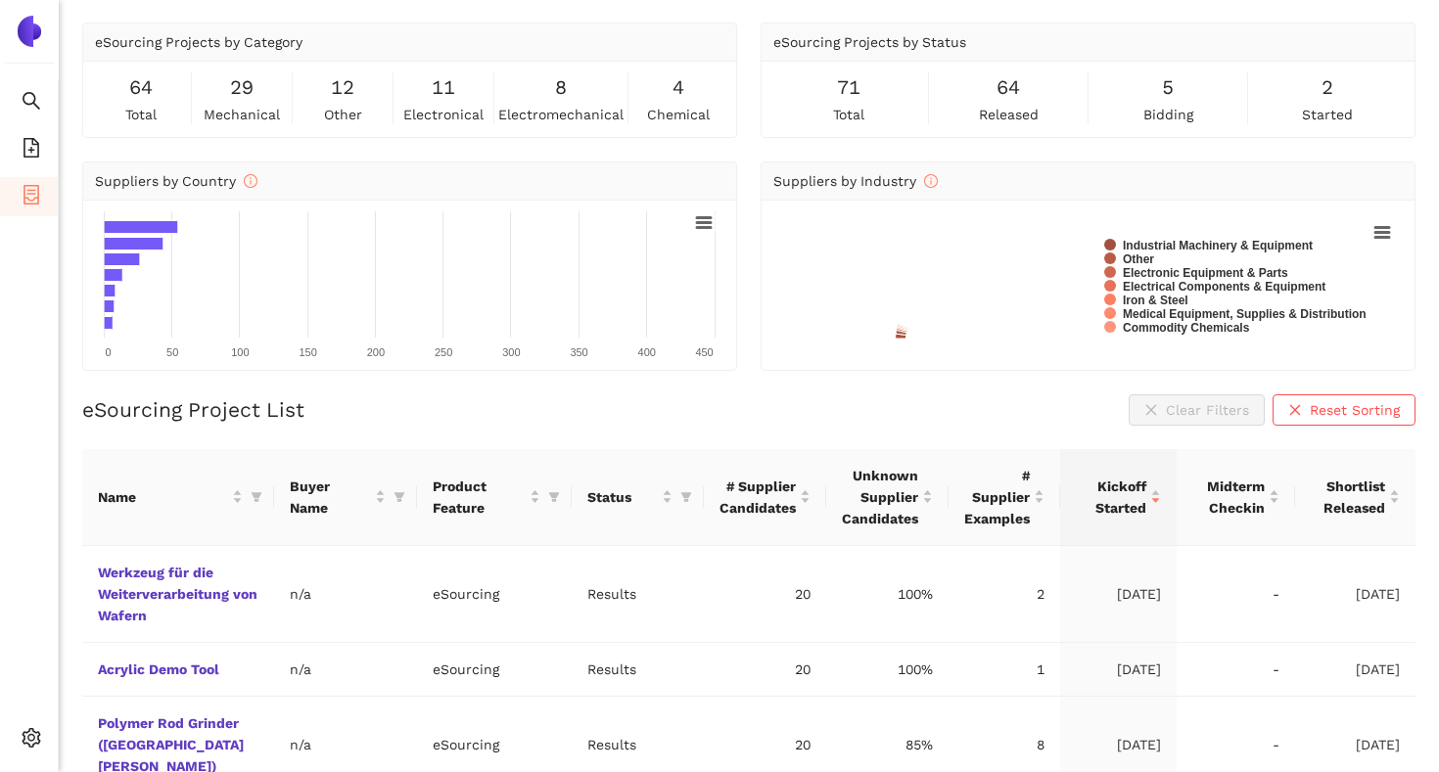
scroll to position [84, 0]
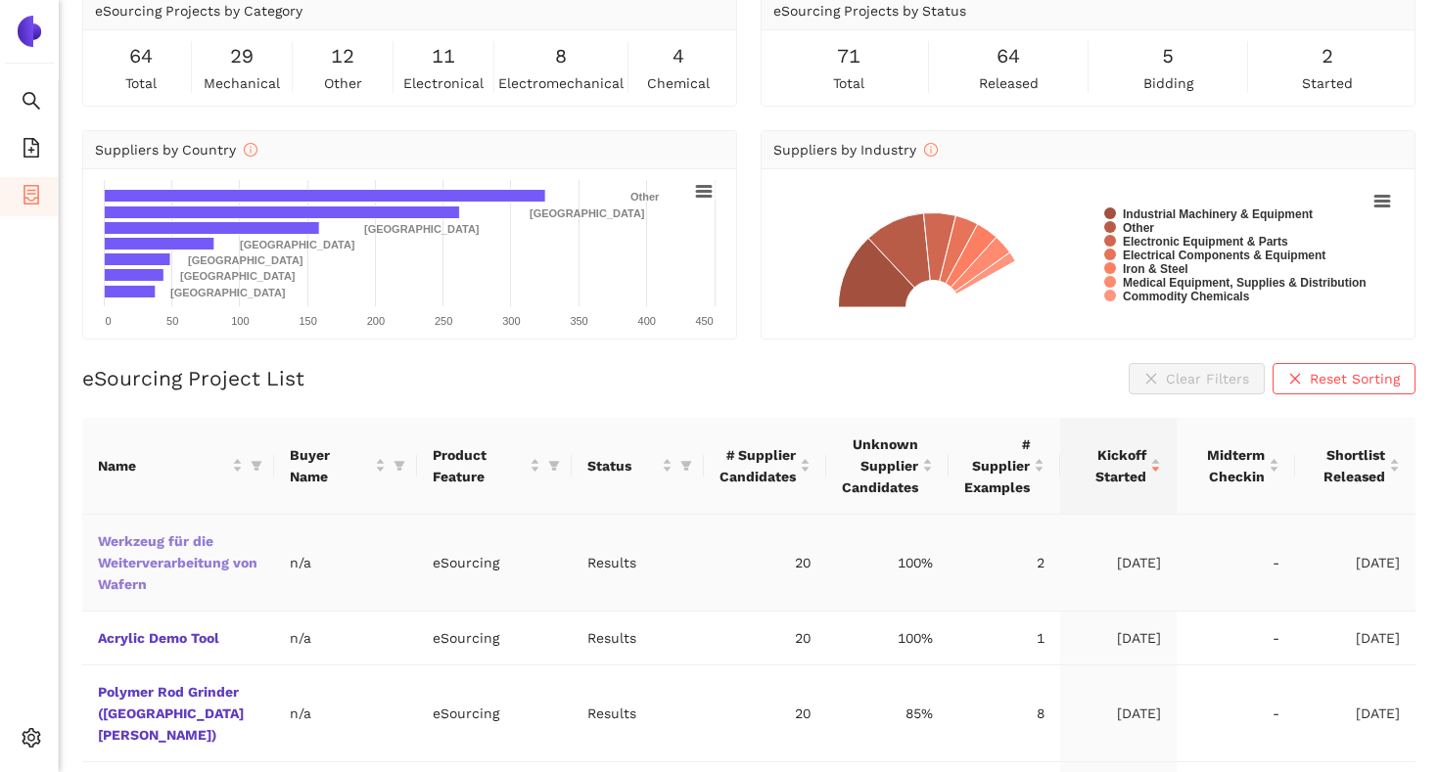
click at [0, 0] on link "Werkzeug für die Weiterverarbeitung von Wafern" at bounding box center [0, 0] width 0 height 0
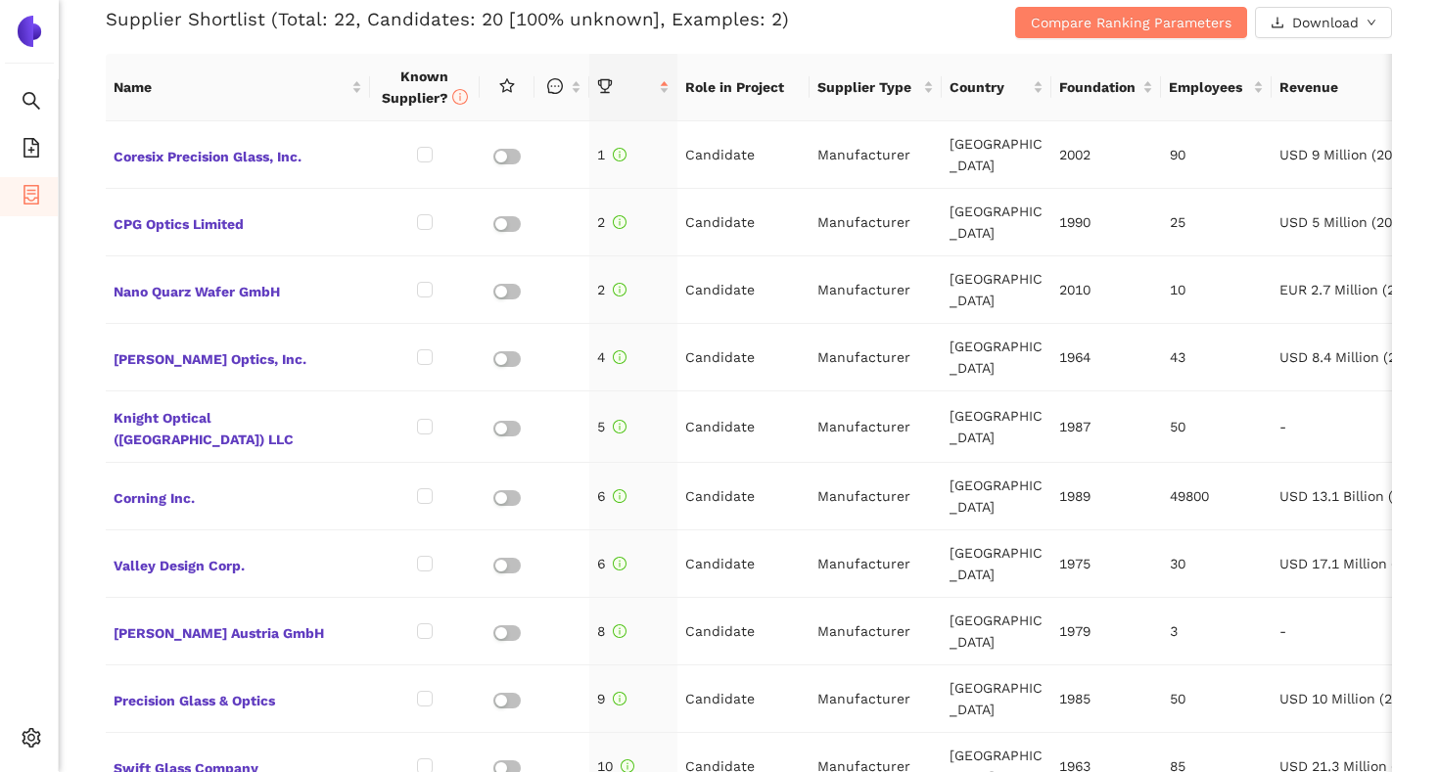
scroll to position [842, 0]
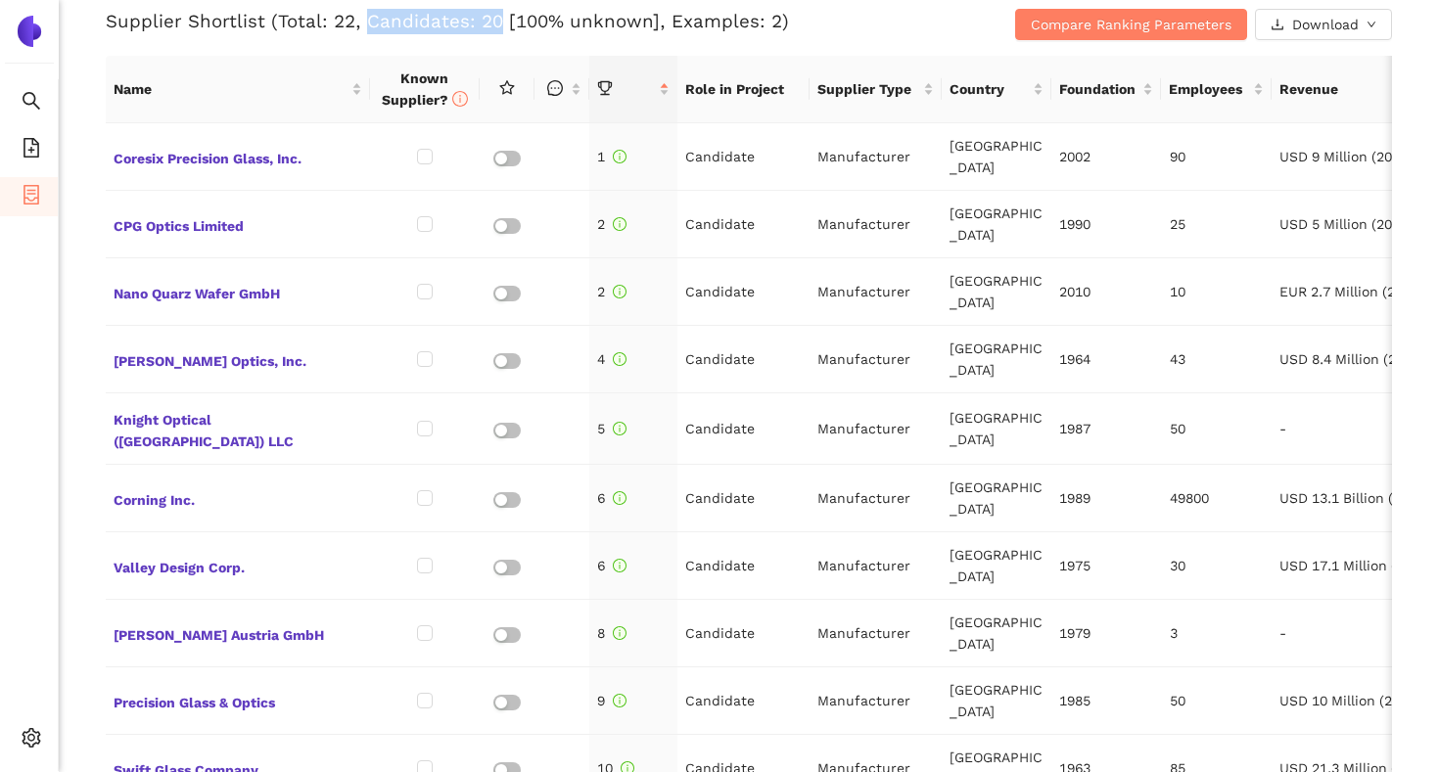
drag, startPoint x: 364, startPoint y: 25, endPoint x: 497, endPoint y: 27, distance: 133.1
click at [497, 27] on h3 "Supplier Shortlist (Total: 22, Candidates: 20 [100% unknown], Examples: 2)" at bounding box center [534, 21] width 857 height 25
drag, startPoint x: 663, startPoint y: 25, endPoint x: 768, endPoint y: 24, distance: 104.7
click at [768, 24] on h3 "Supplier Shortlist (Total: 22, Candidates: 20 [100% unknown], Examples: 2)" at bounding box center [534, 21] width 857 height 25
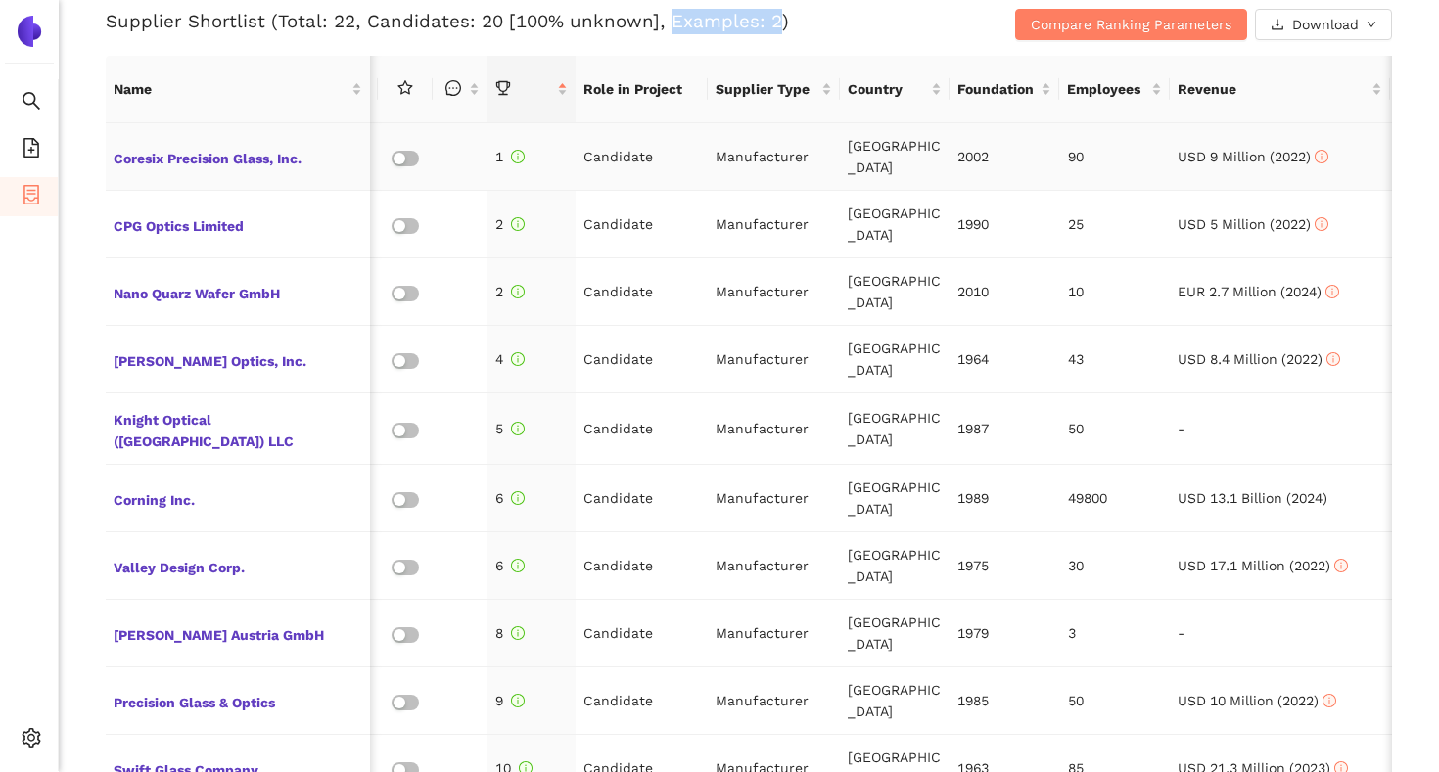
scroll to position [0, 107]
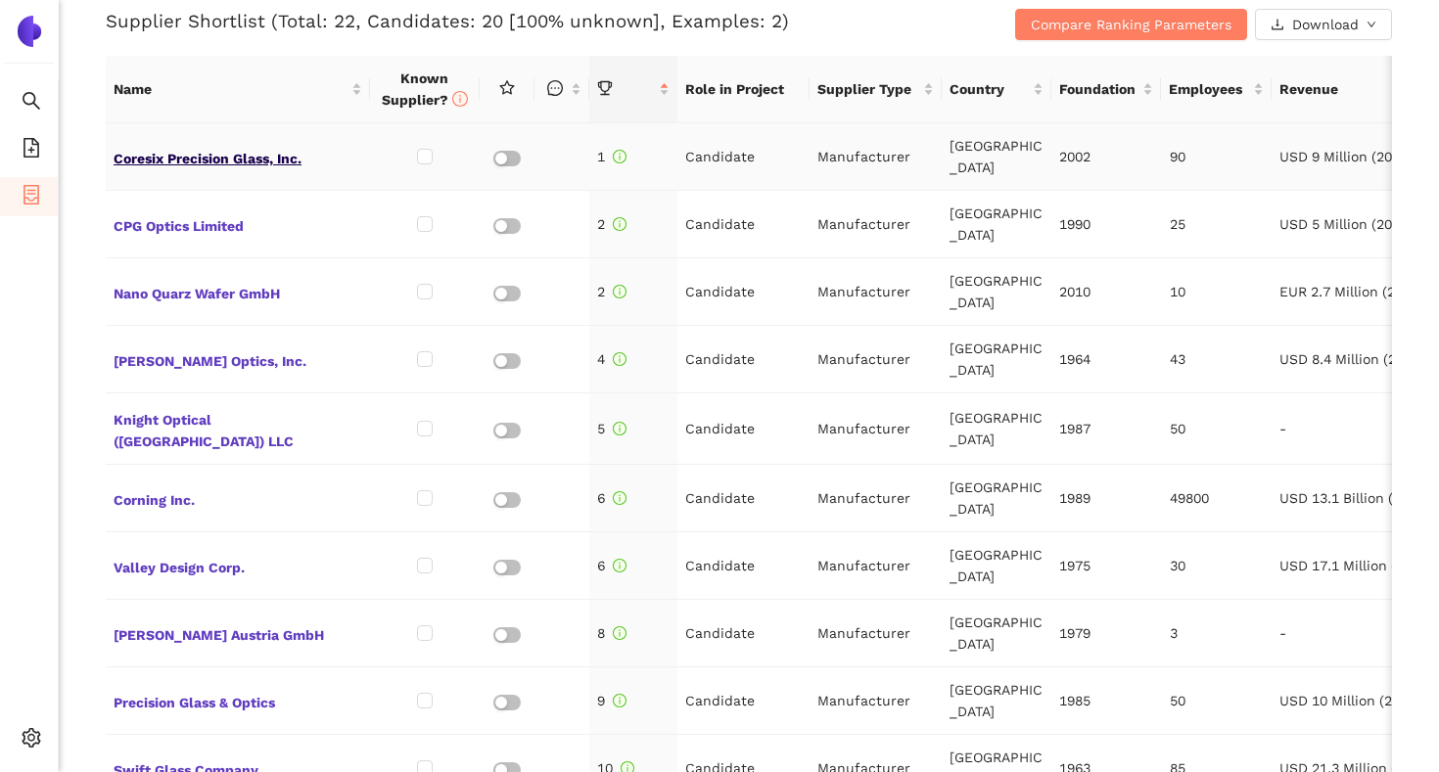
click at [248, 160] on span "Coresix Precision Glass, Inc." at bounding box center [238, 156] width 249 height 25
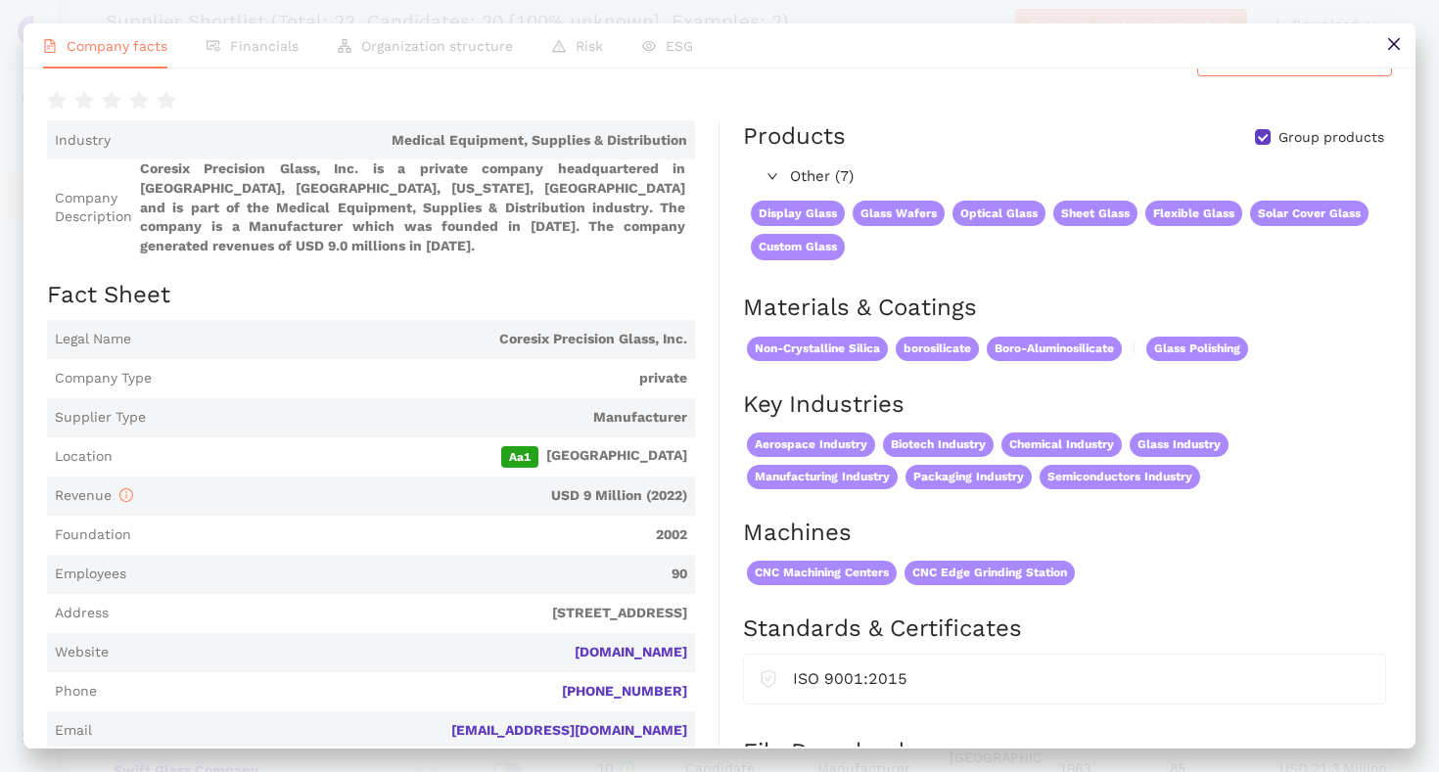
scroll to position [23, 0]
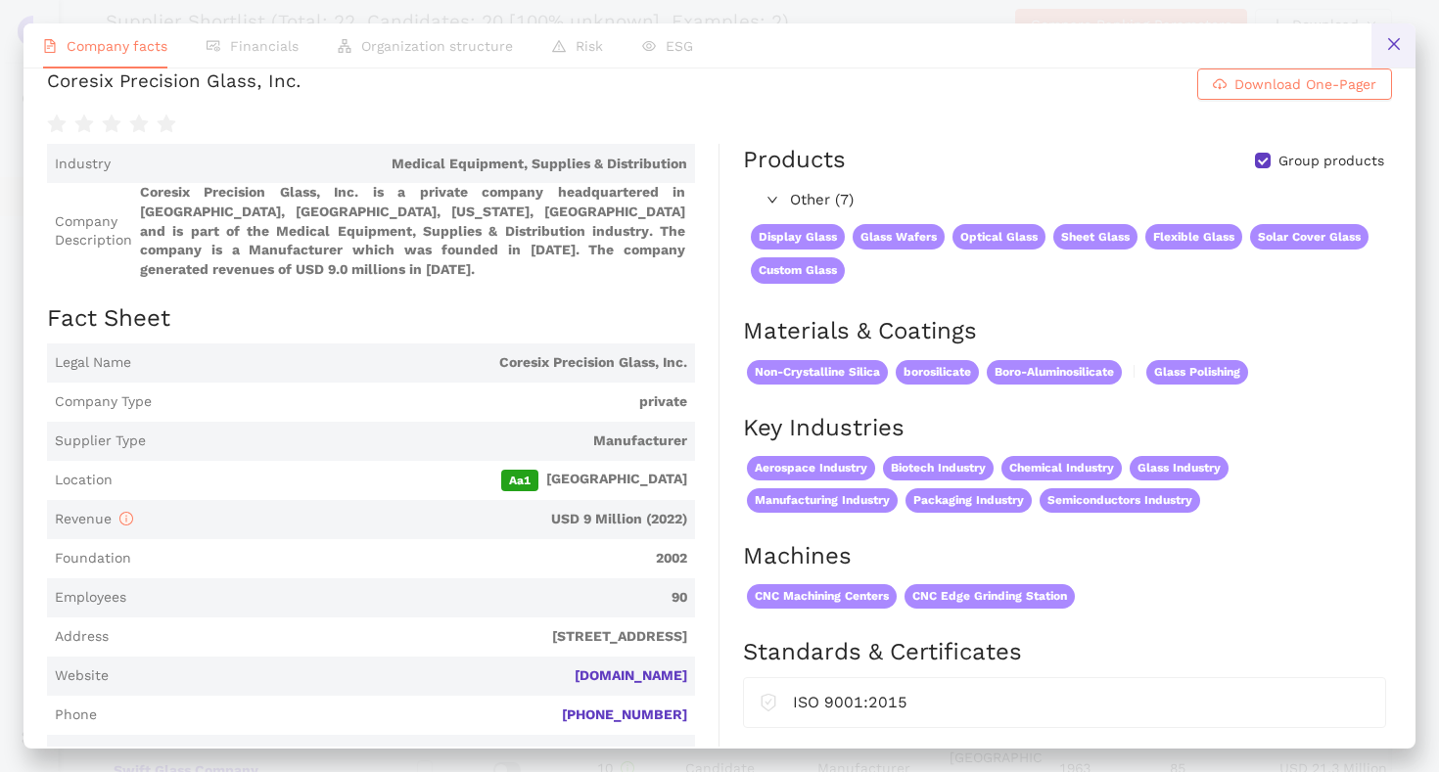
click at [1403, 45] on button at bounding box center [1393, 45] width 44 height 44
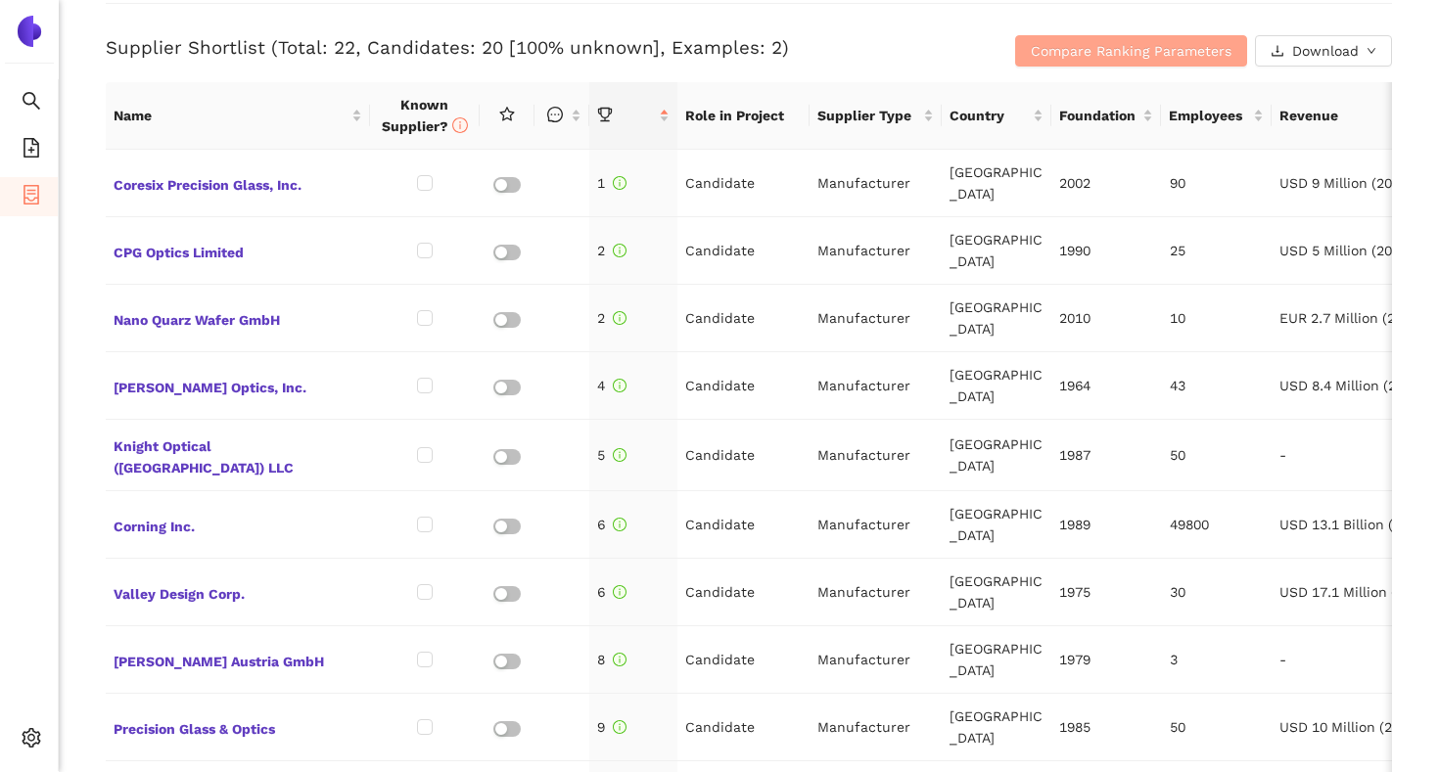
scroll to position [802, 0]
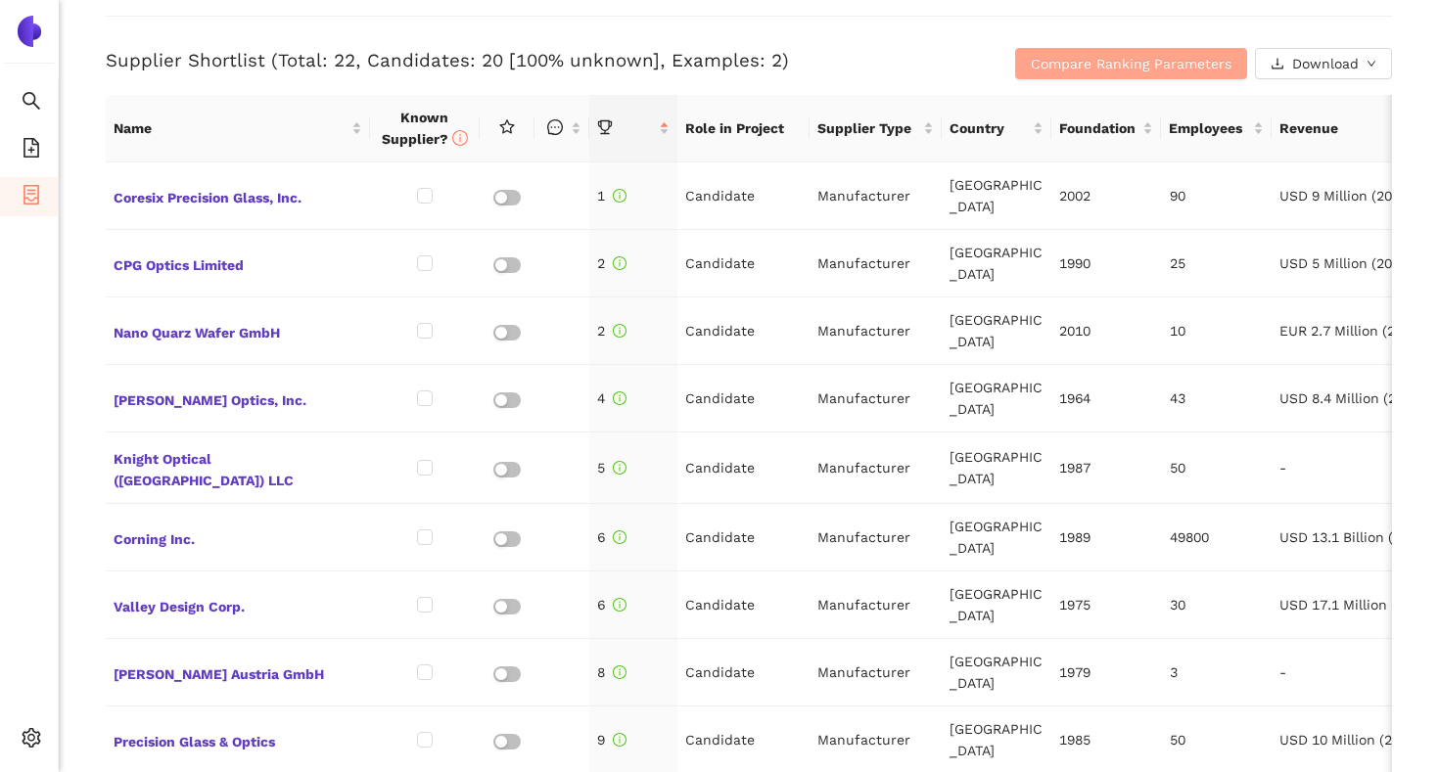
click at [1133, 56] on span "Compare Ranking Parameters" at bounding box center [1130, 64] width 201 height 22
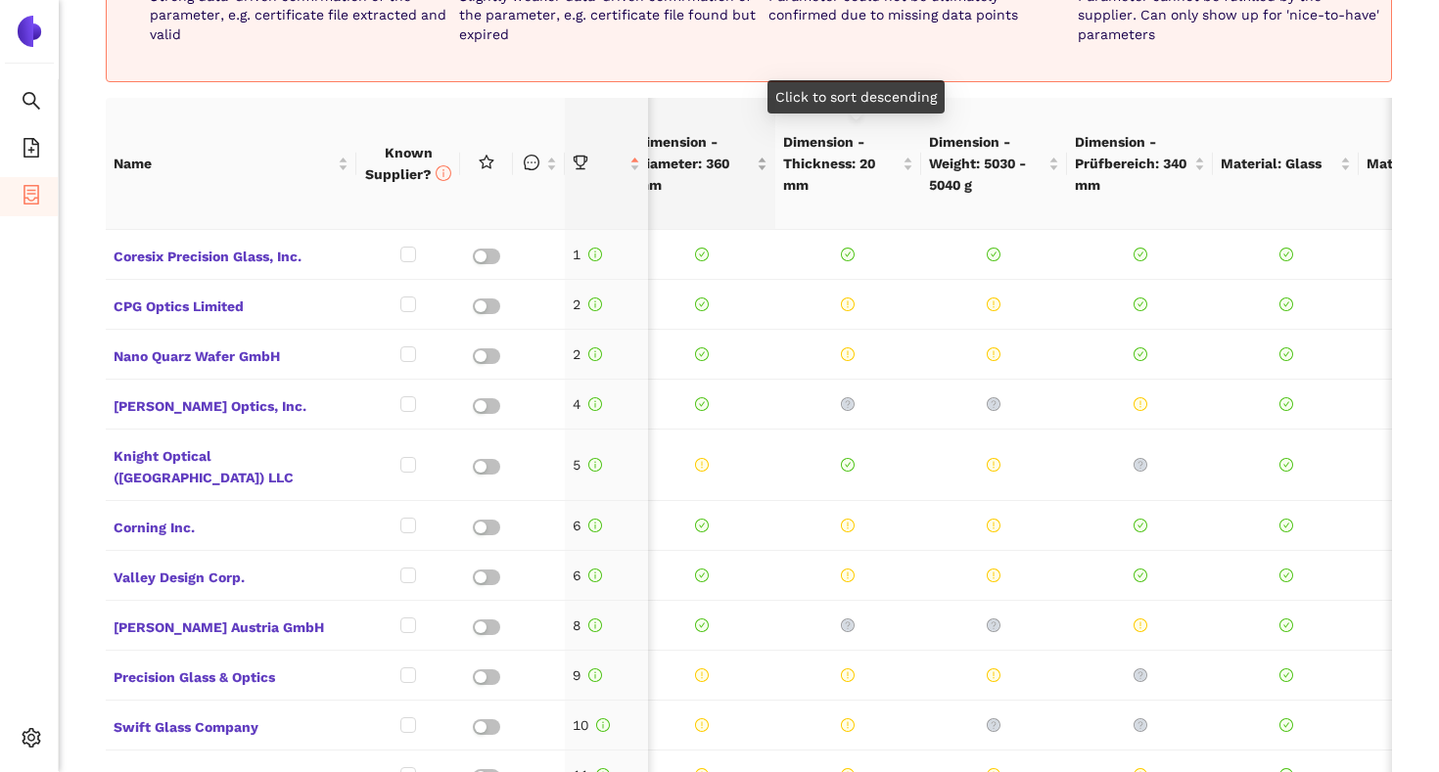
scroll to position [0, 175]
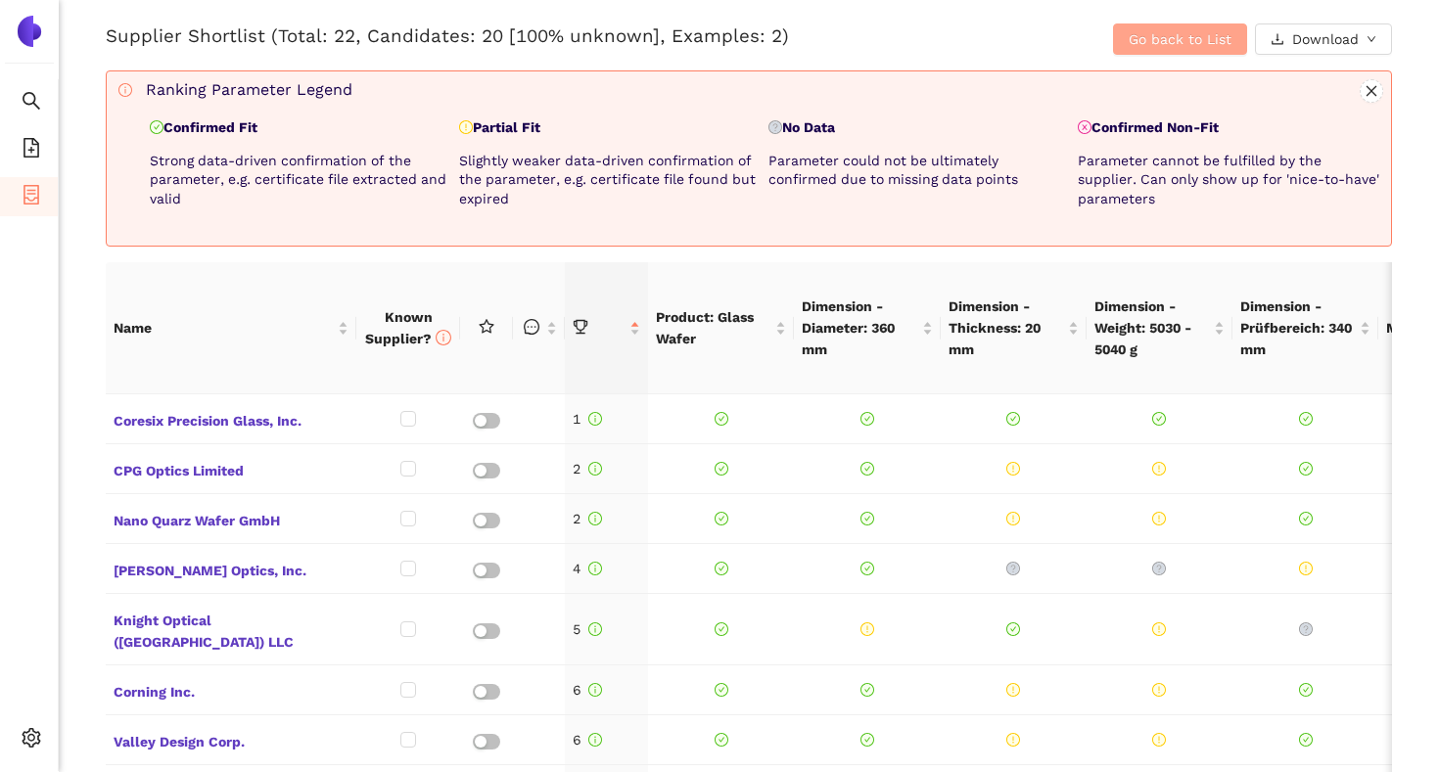
click at [1173, 28] on span "Go back to List" at bounding box center [1179, 39] width 103 height 22
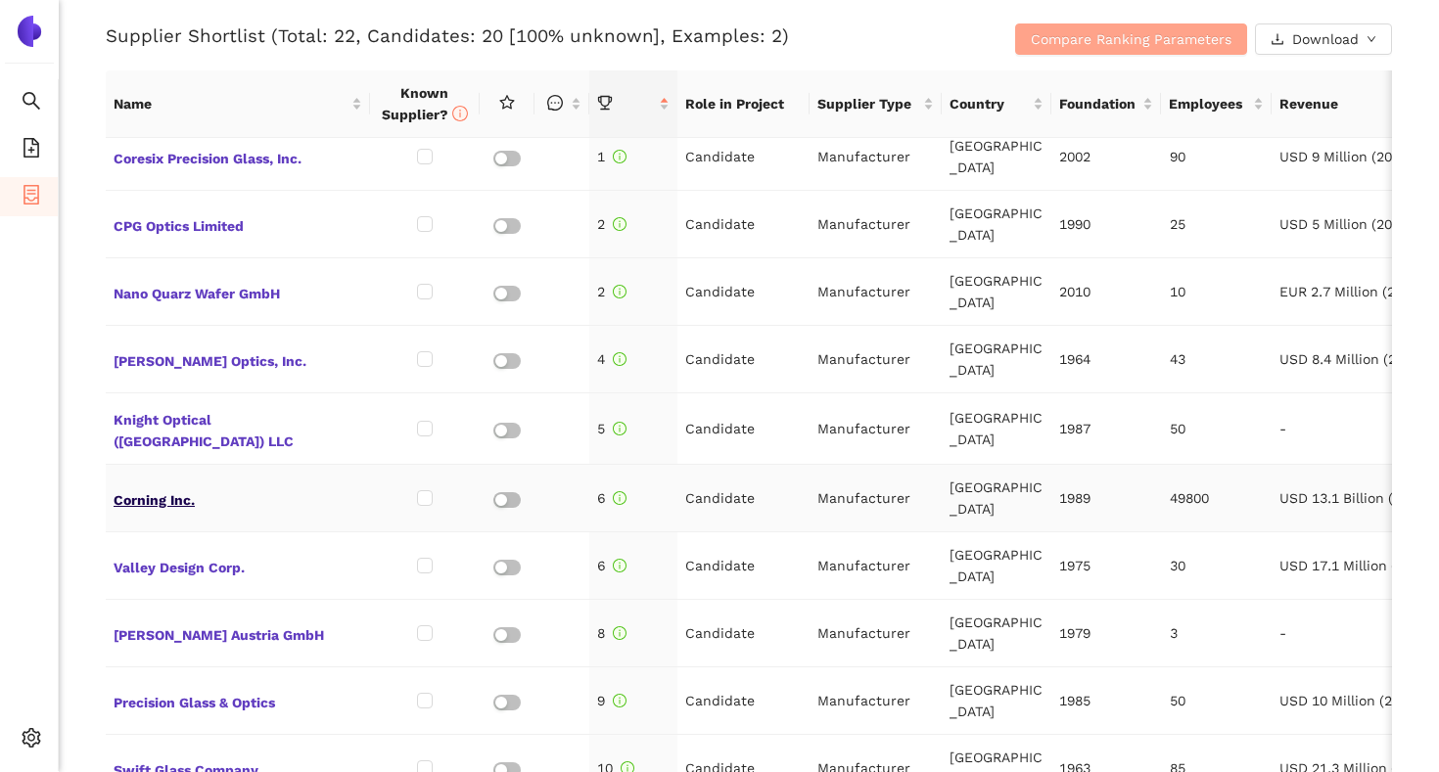
scroll to position [18, 0]
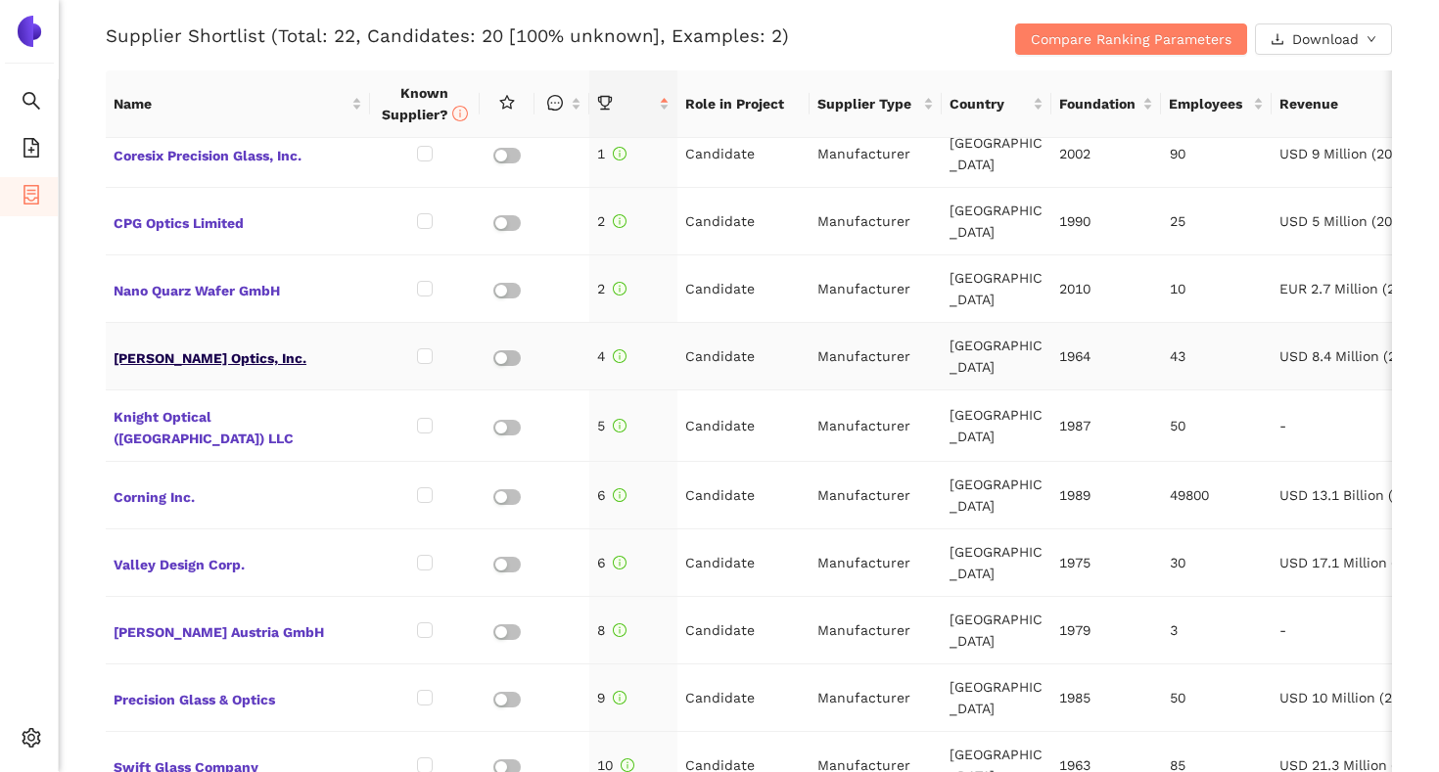
click at [214, 355] on span "[PERSON_NAME] Optics, Inc." at bounding box center [238, 355] width 249 height 25
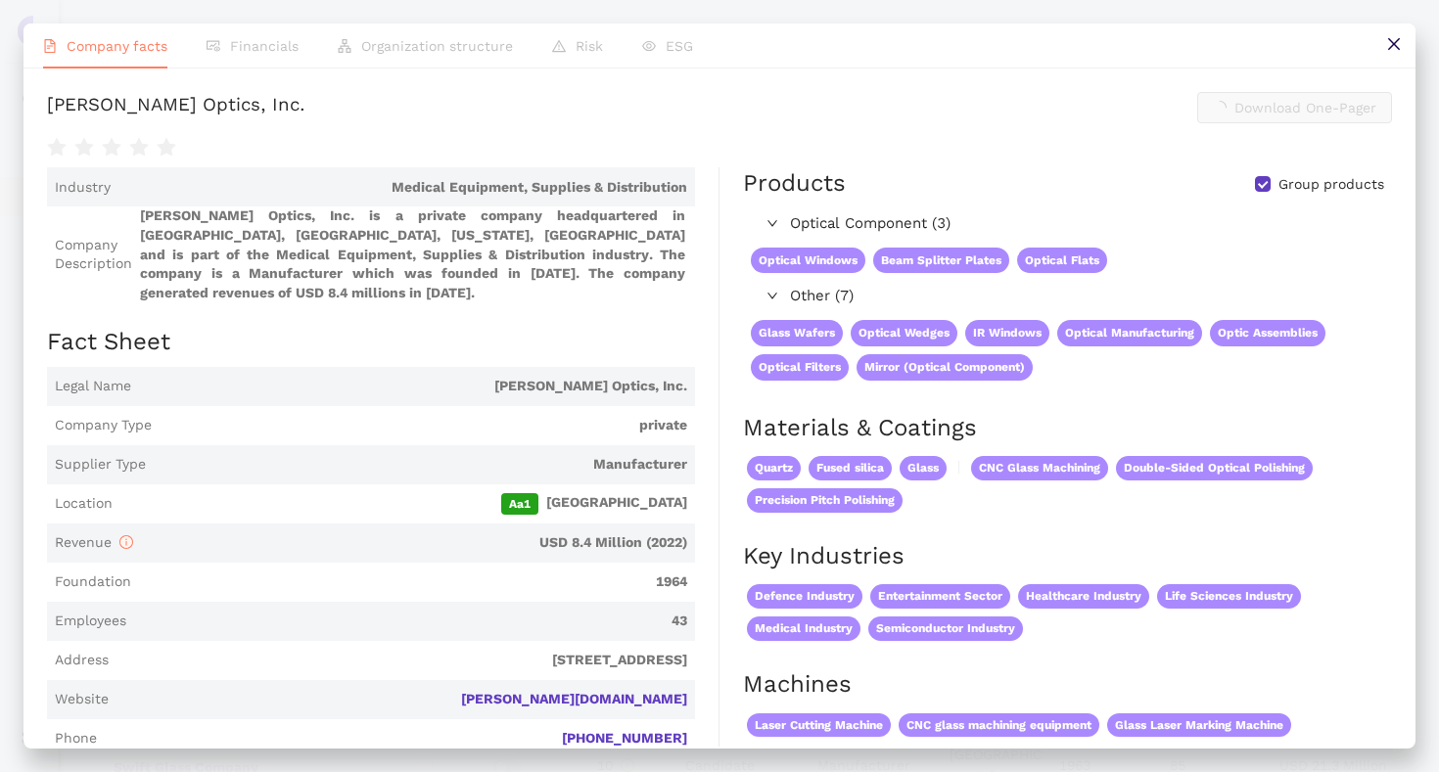
scroll to position [827, 0]
click at [1399, 40] on icon "close" at bounding box center [1394, 44] width 16 height 16
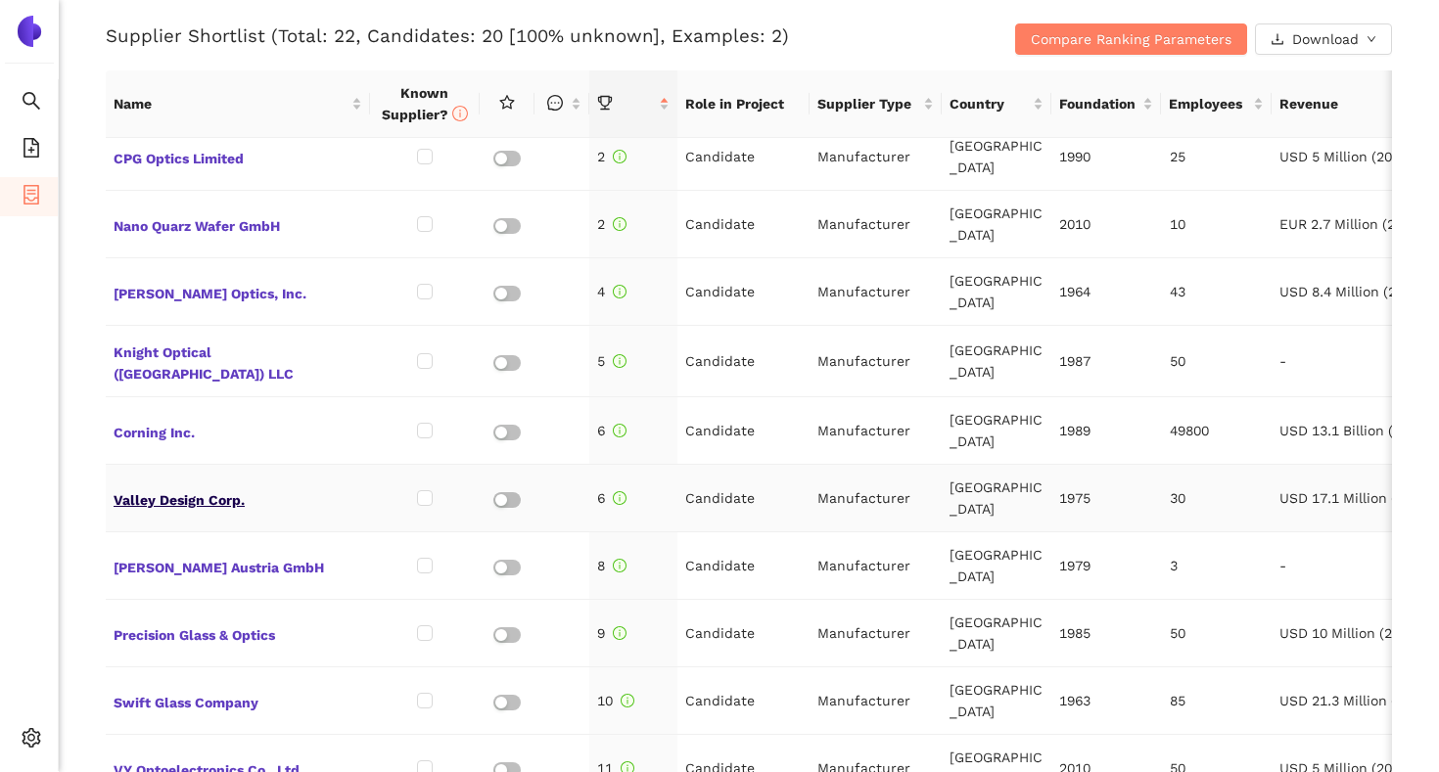
scroll to position [86, 0]
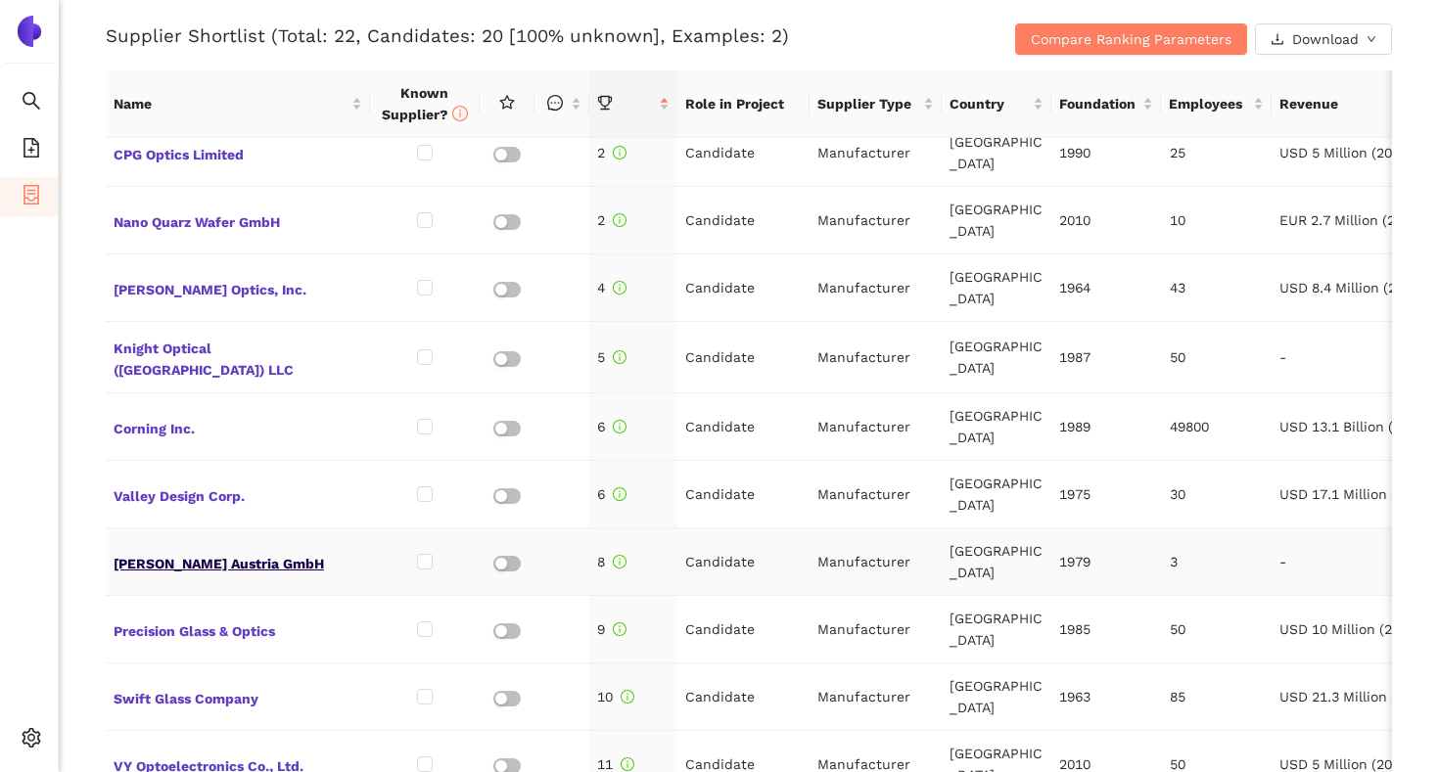
click at [233, 567] on span "[PERSON_NAME] Austria GmbH" at bounding box center [238, 561] width 249 height 25
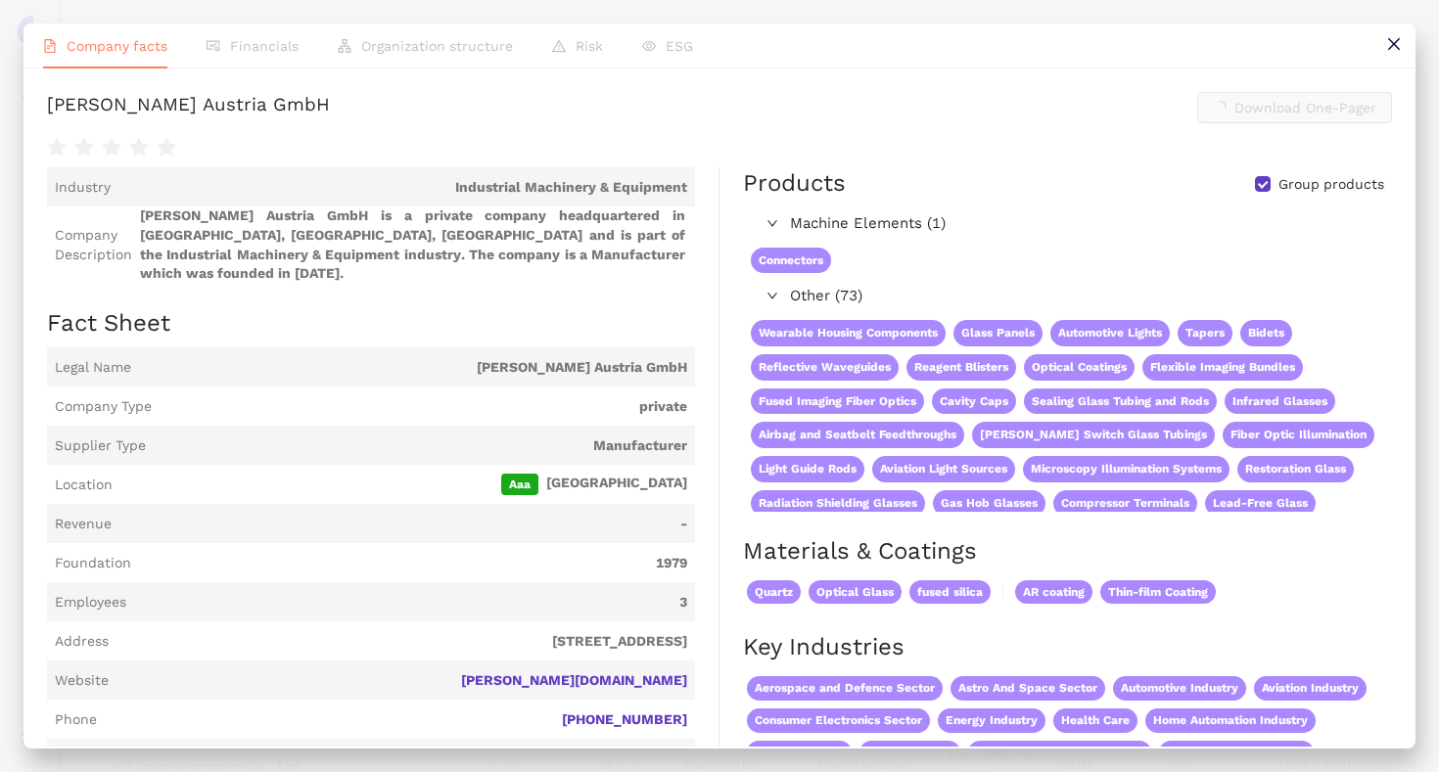
scroll to position [827, 0]
click at [1386, 45] on icon "close" at bounding box center [1394, 44] width 16 height 16
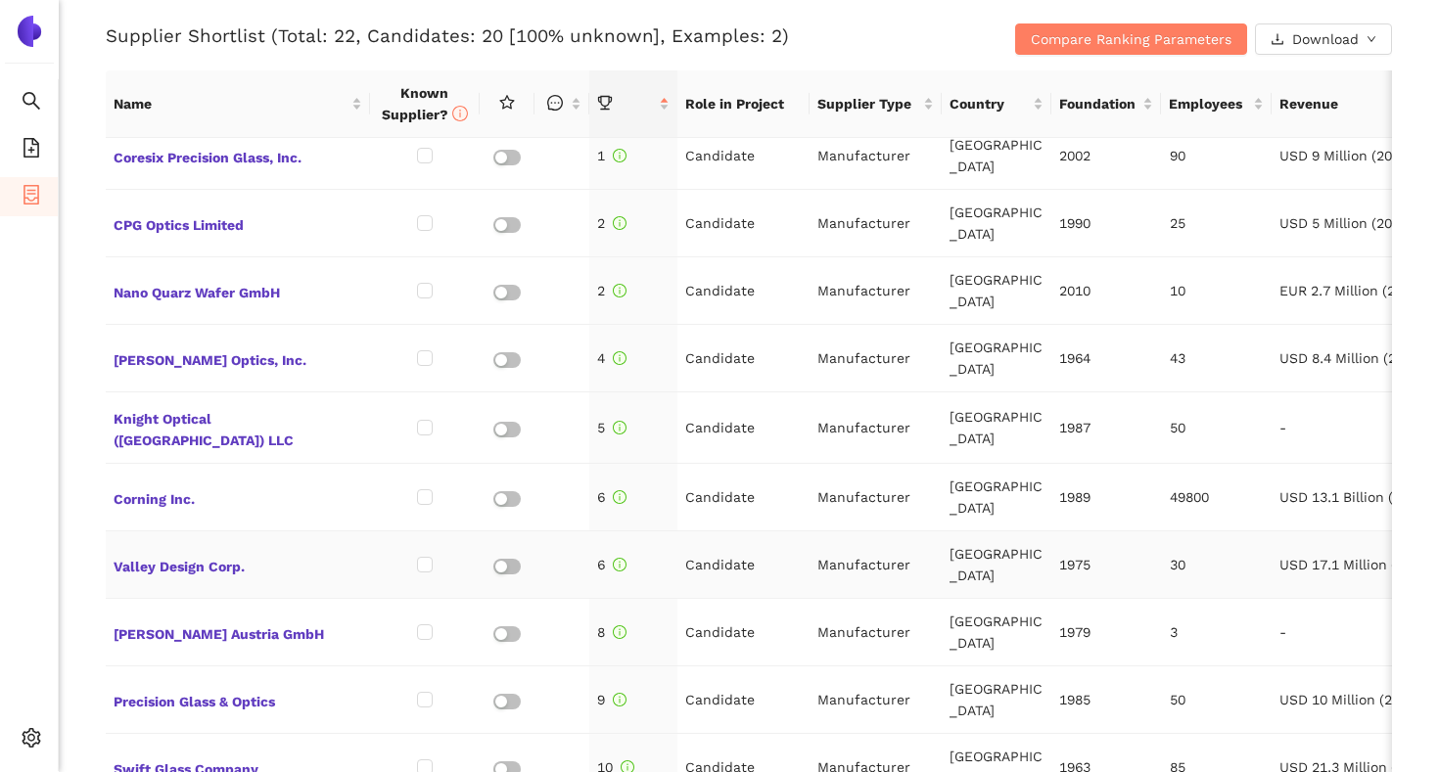
scroll to position [0, 0]
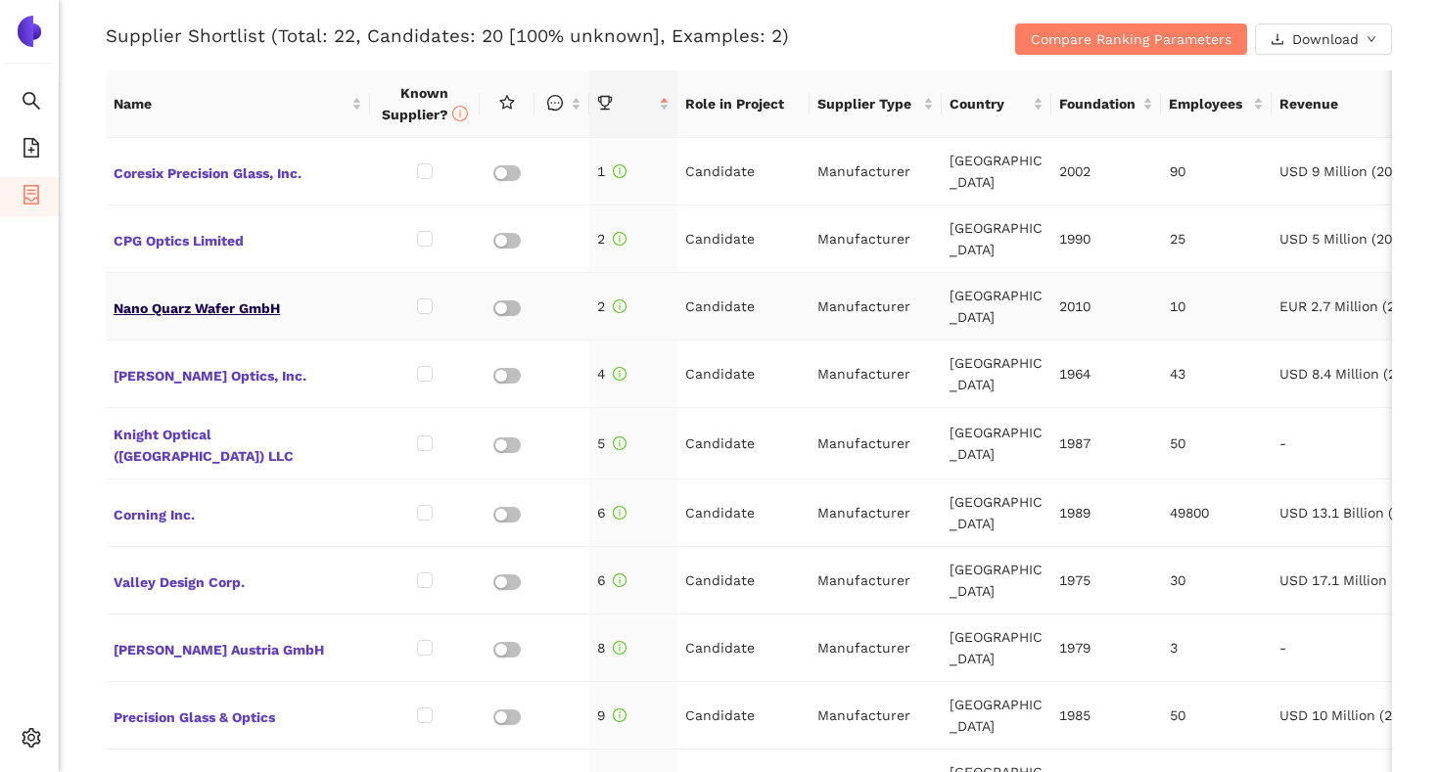
click at [247, 305] on span "Nano Quarz Wafer GmbH" at bounding box center [238, 306] width 249 height 25
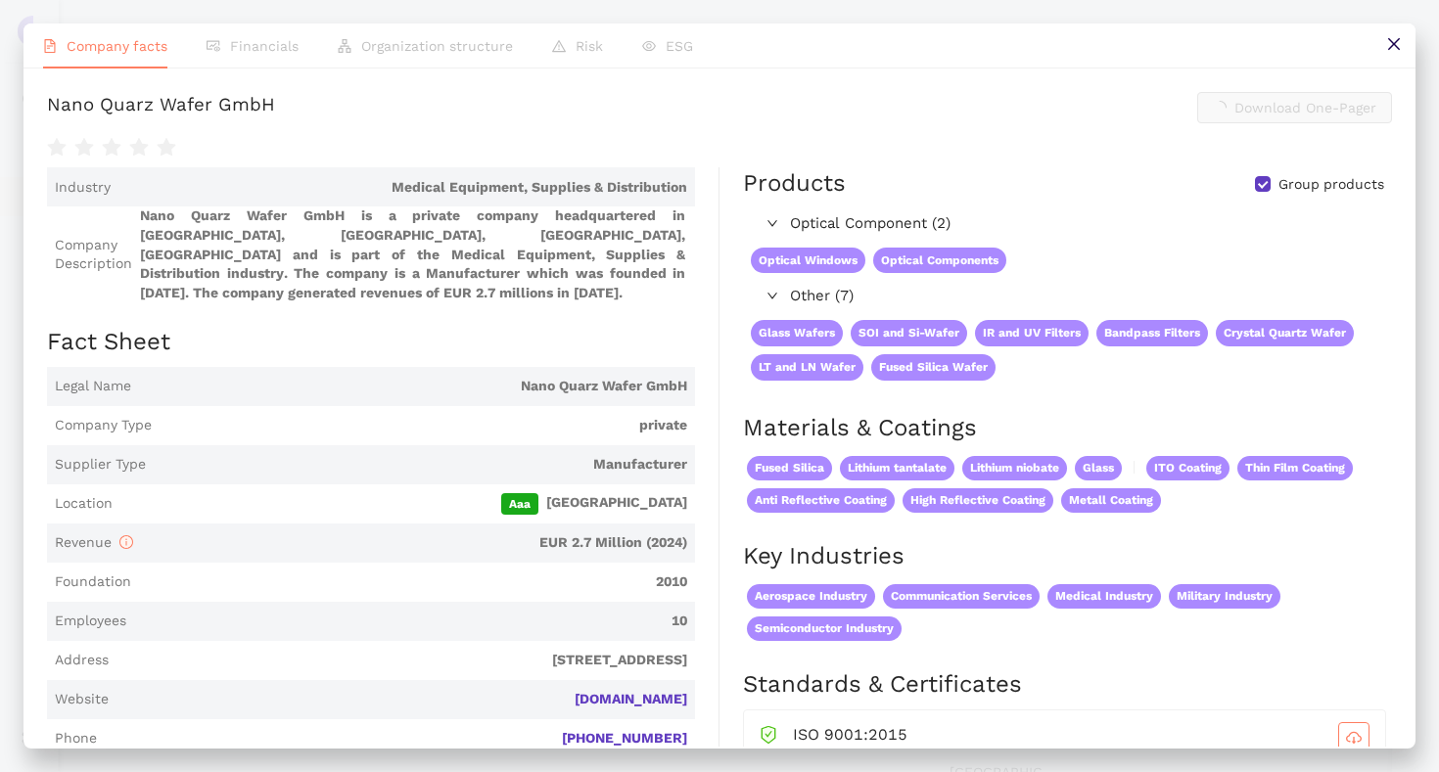
scroll to position [827, 0]
click at [1400, 40] on button at bounding box center [1393, 45] width 44 height 44
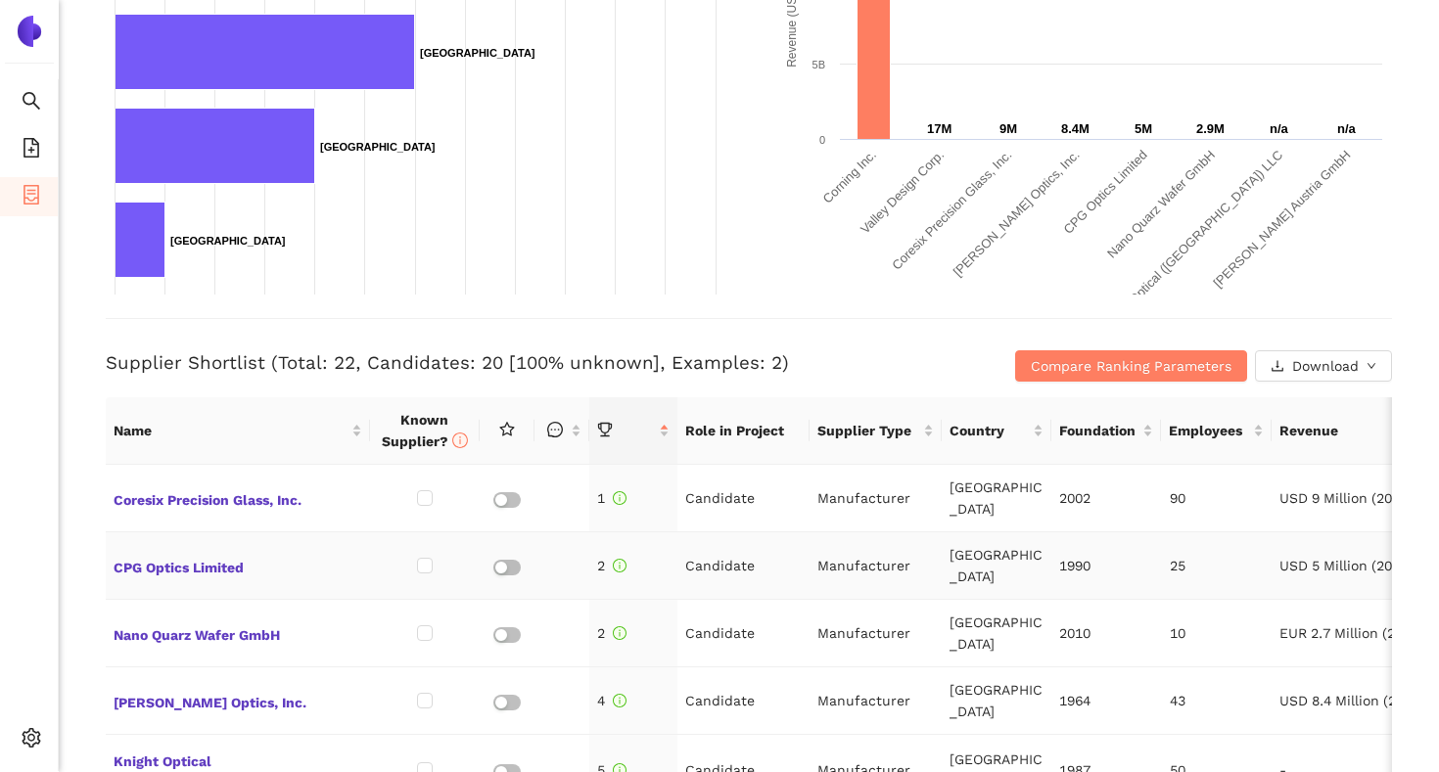
scroll to position [674, 0]
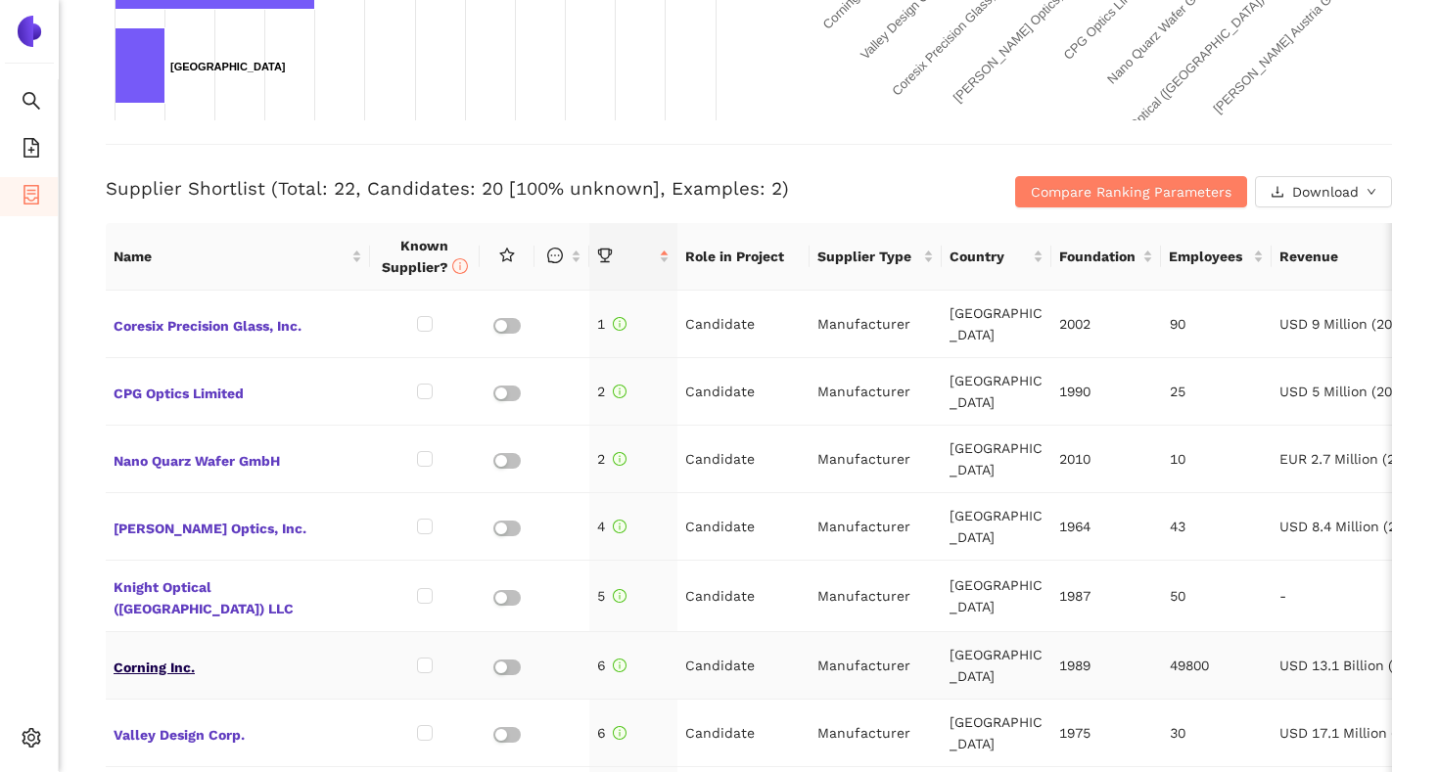
click at [151, 666] on span "Corning Inc." at bounding box center [238, 665] width 249 height 25
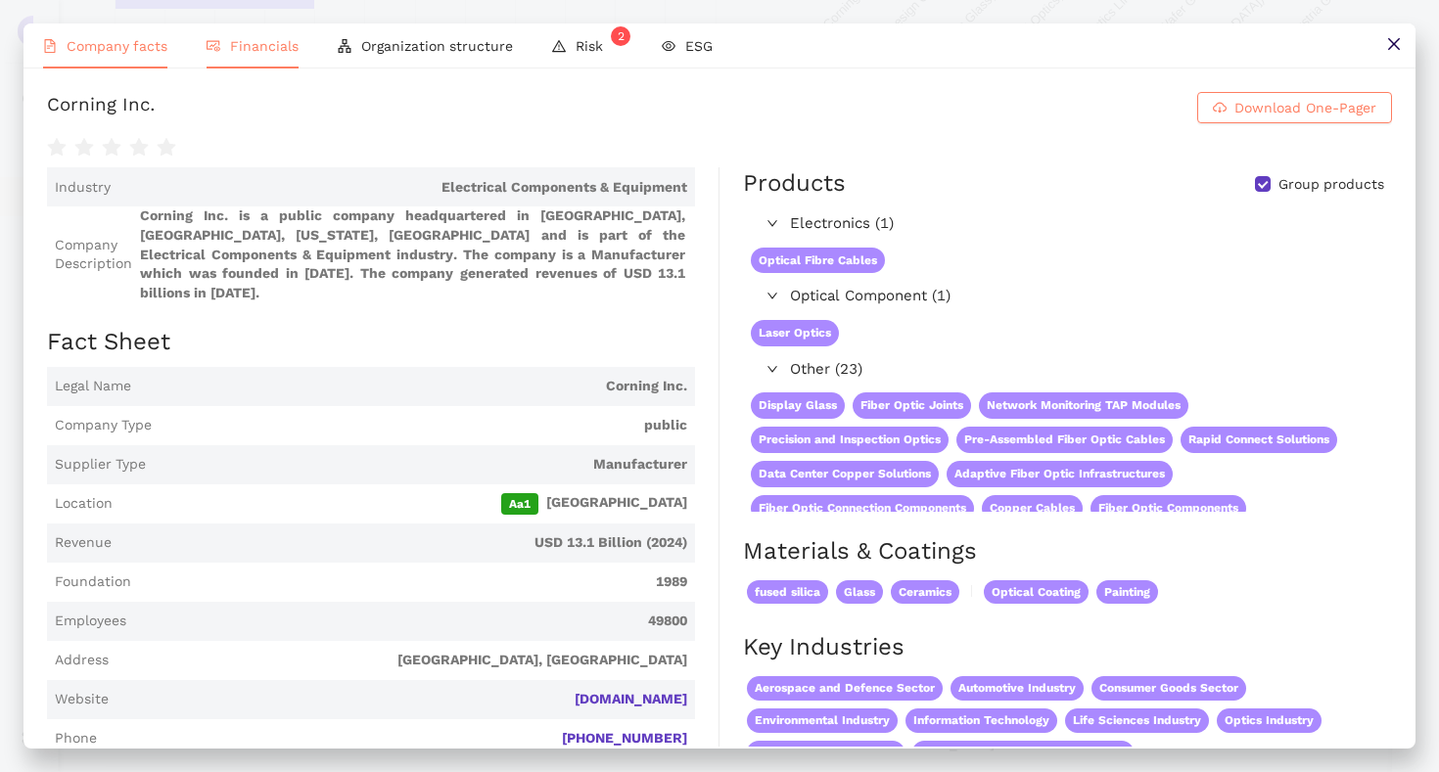
click at [268, 47] on span "Financials" at bounding box center [264, 46] width 69 height 16
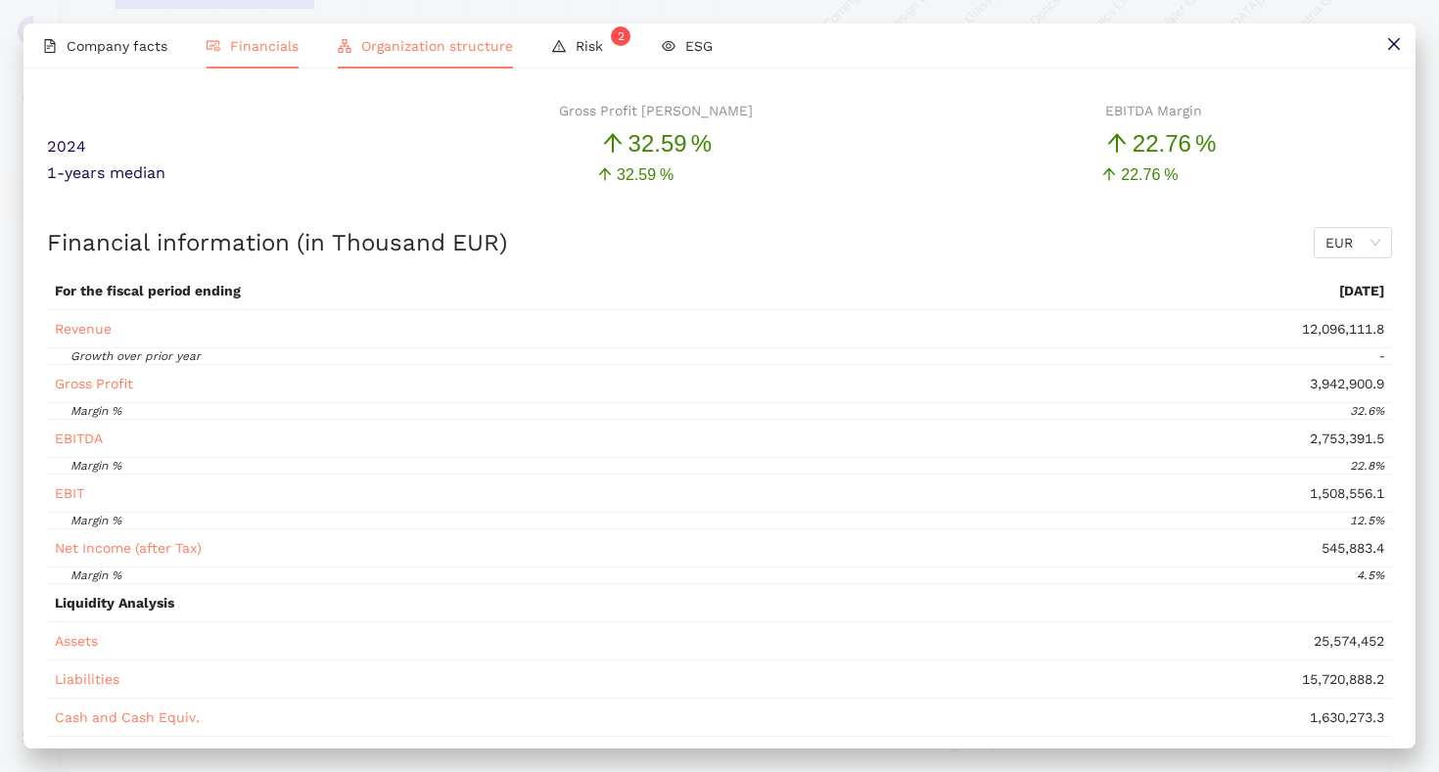
click at [378, 57] on li "Organization structure" at bounding box center [425, 45] width 214 height 45
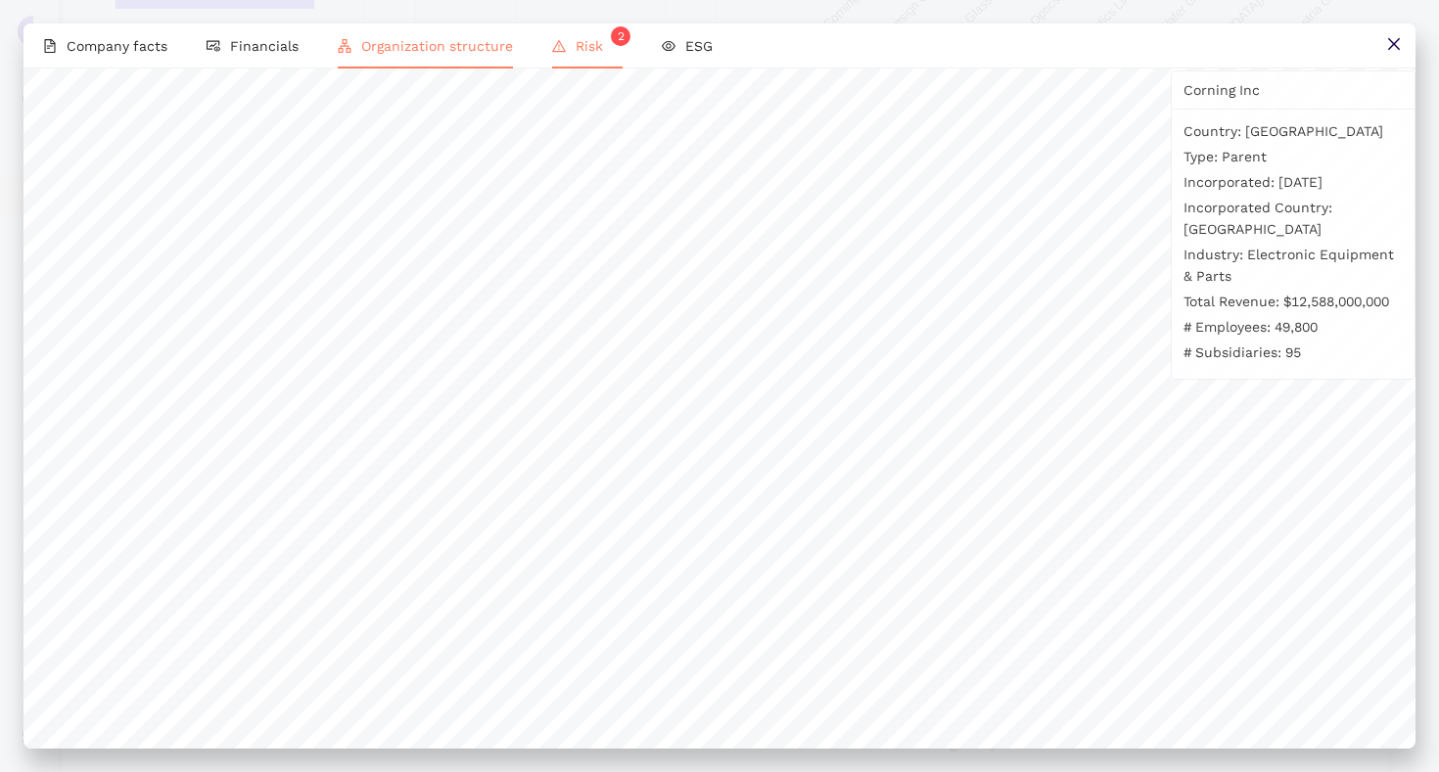
click at [591, 57] on li "Risk 2" at bounding box center [587, 45] width 110 height 45
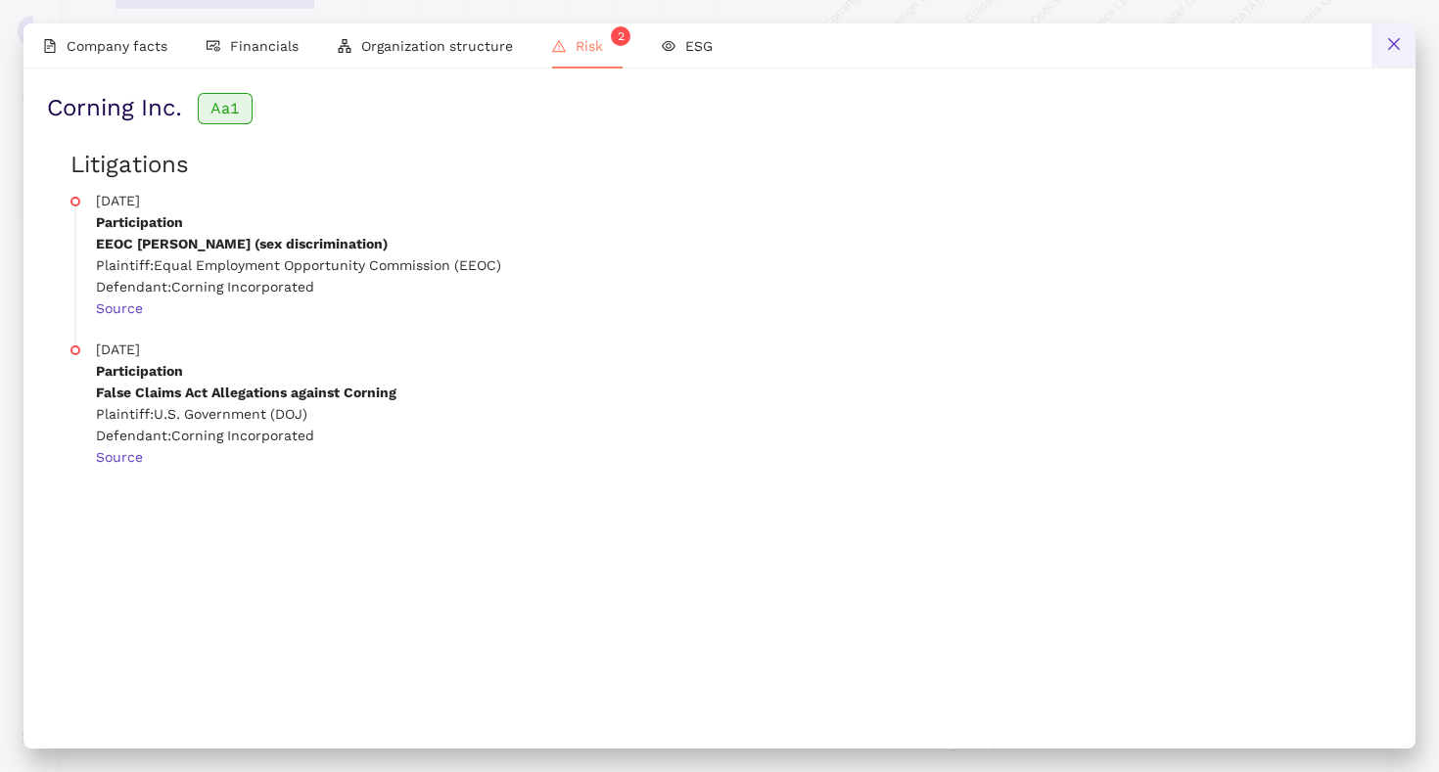
click at [1396, 49] on icon "close" at bounding box center [1393, 44] width 12 height 12
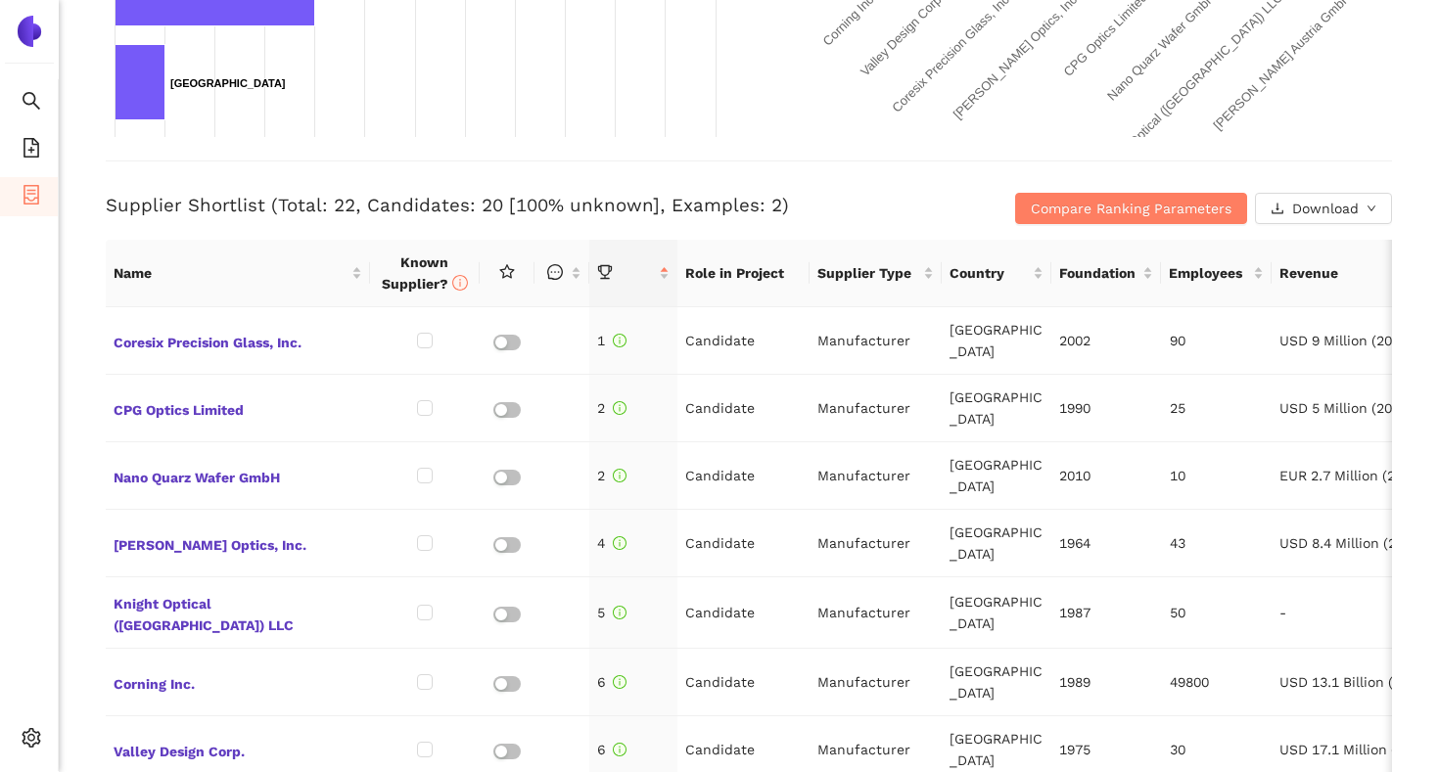
scroll to position [657, 0]
click at [1039, 209] on span "Compare Ranking Parameters" at bounding box center [1130, 210] width 201 height 22
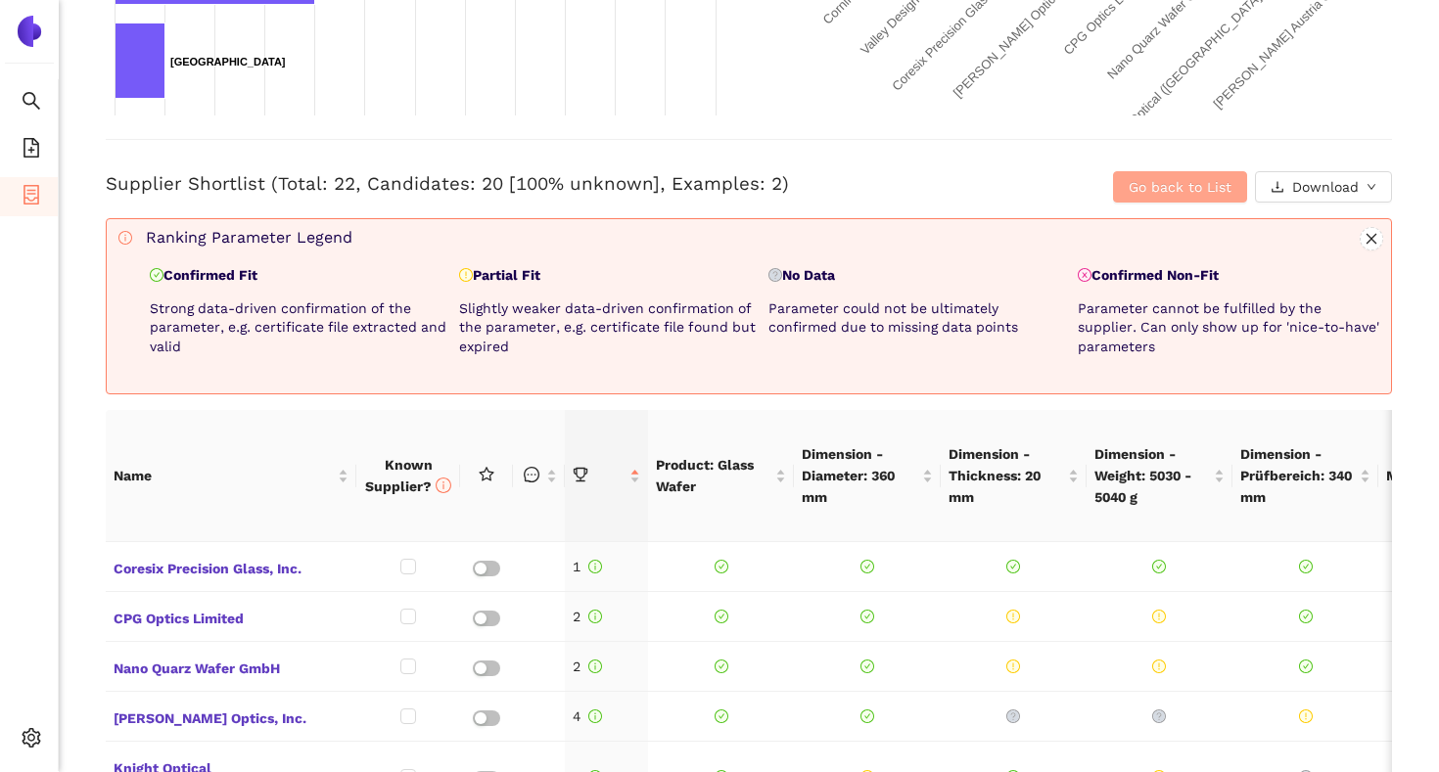
scroll to position [676, 0]
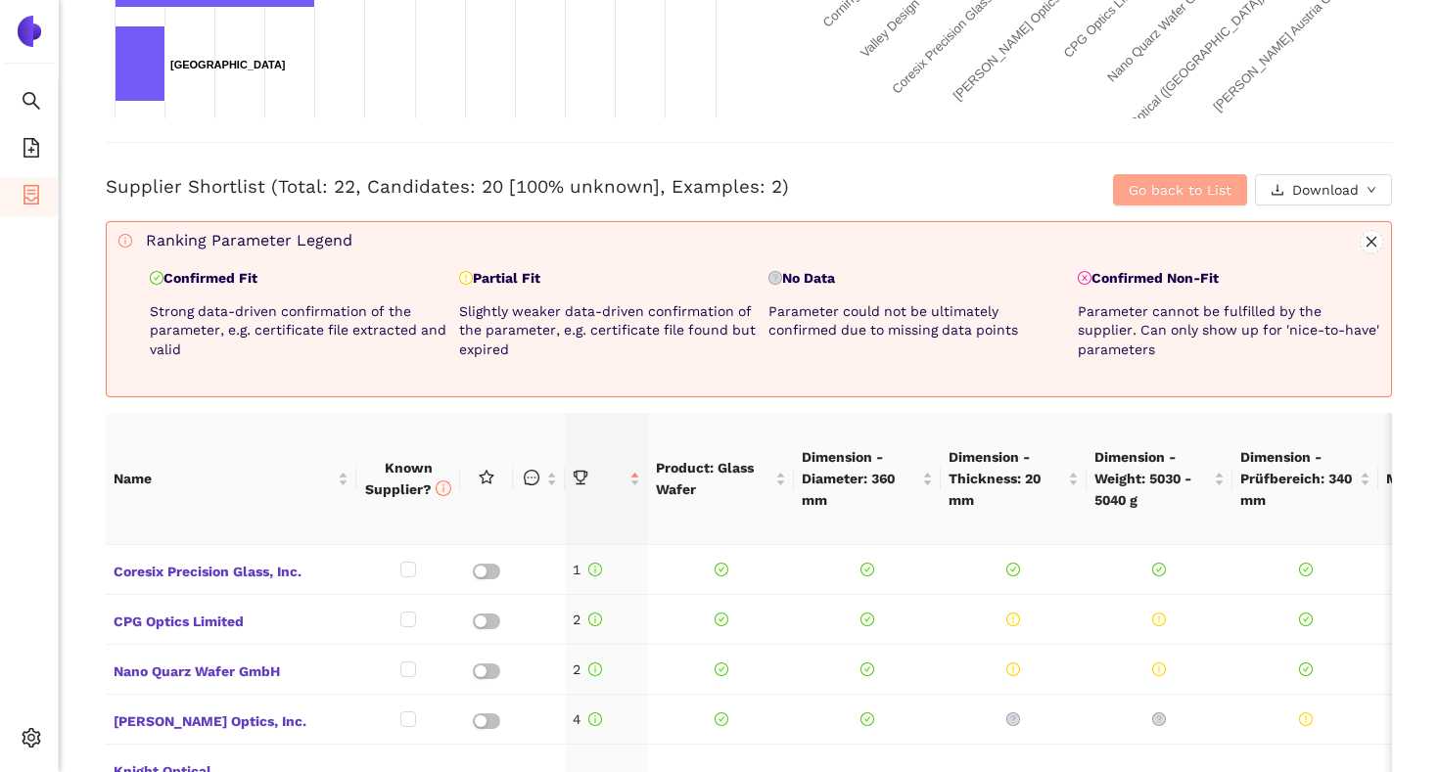
click at [1125, 191] on button "Go back to List" at bounding box center [1180, 189] width 134 height 31
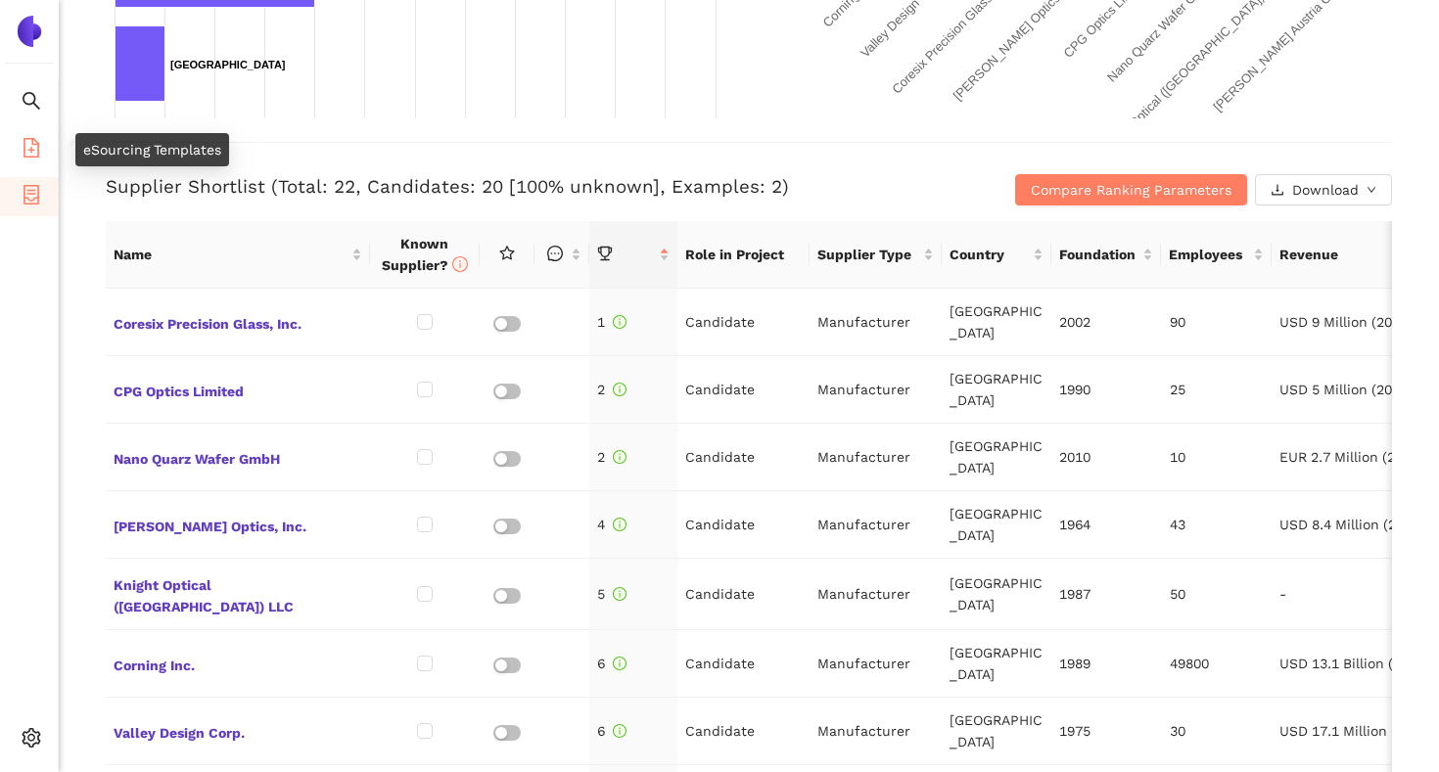
click at [26, 145] on icon "file-add" at bounding box center [32, 148] width 20 height 20
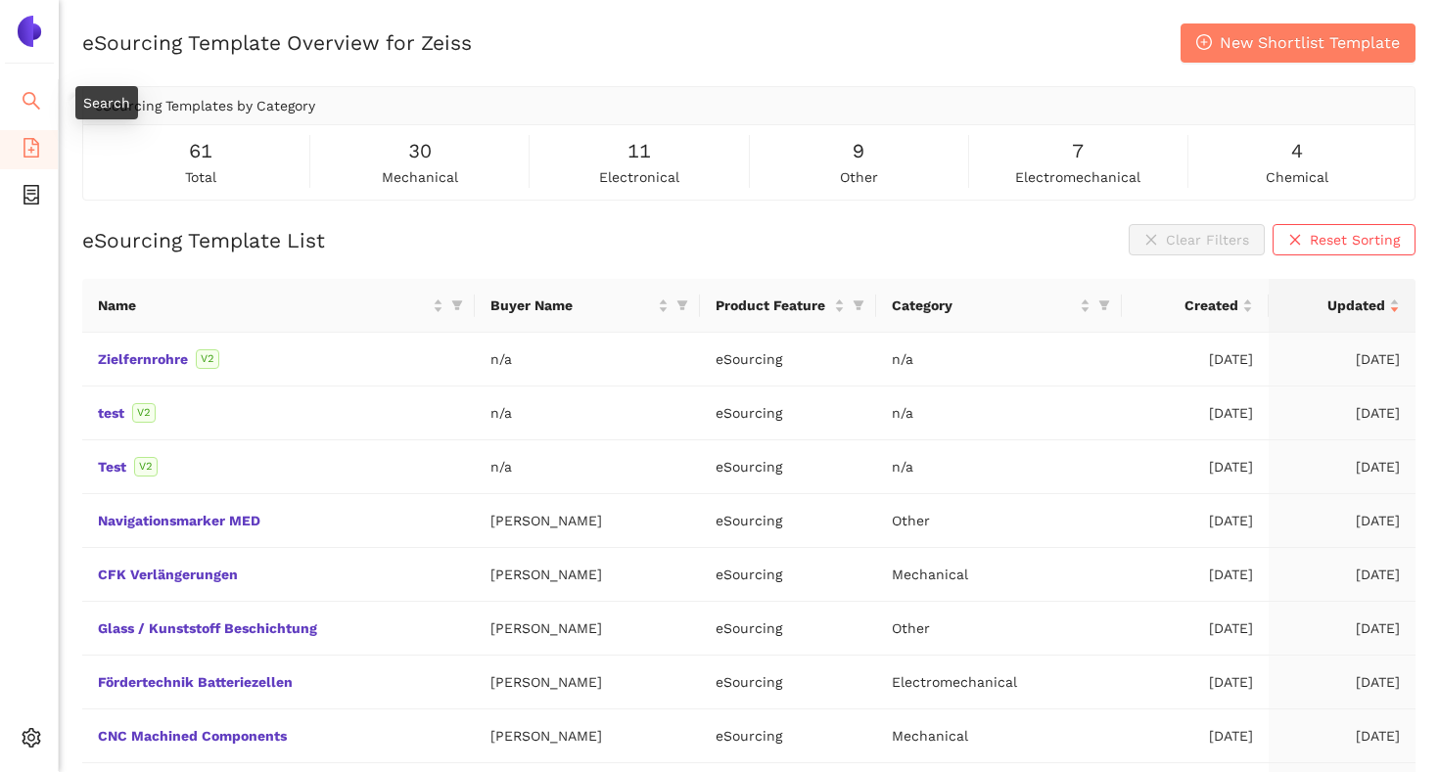
click at [39, 102] on icon "search" at bounding box center [32, 101] width 20 height 20
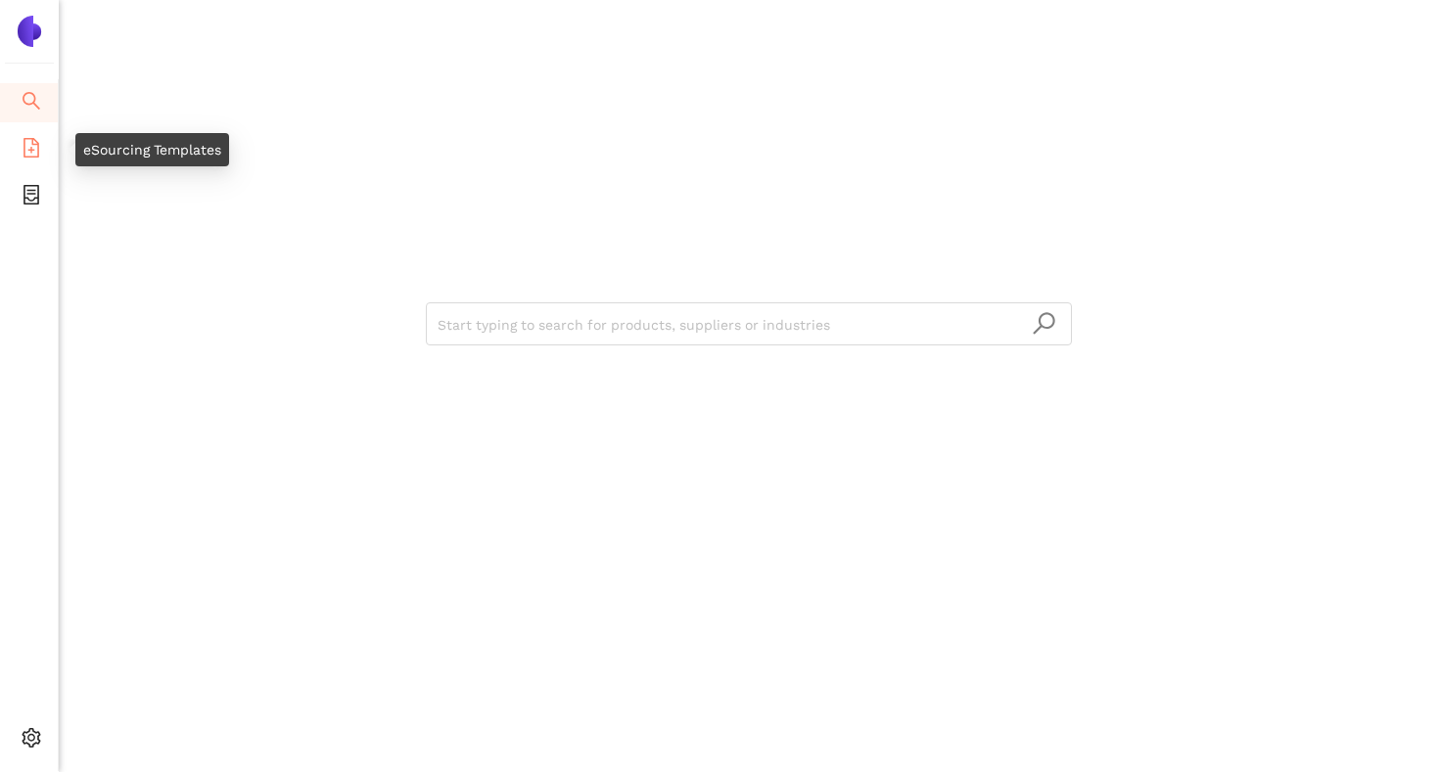
click at [22, 143] on icon "file-add" at bounding box center [32, 148] width 20 height 20
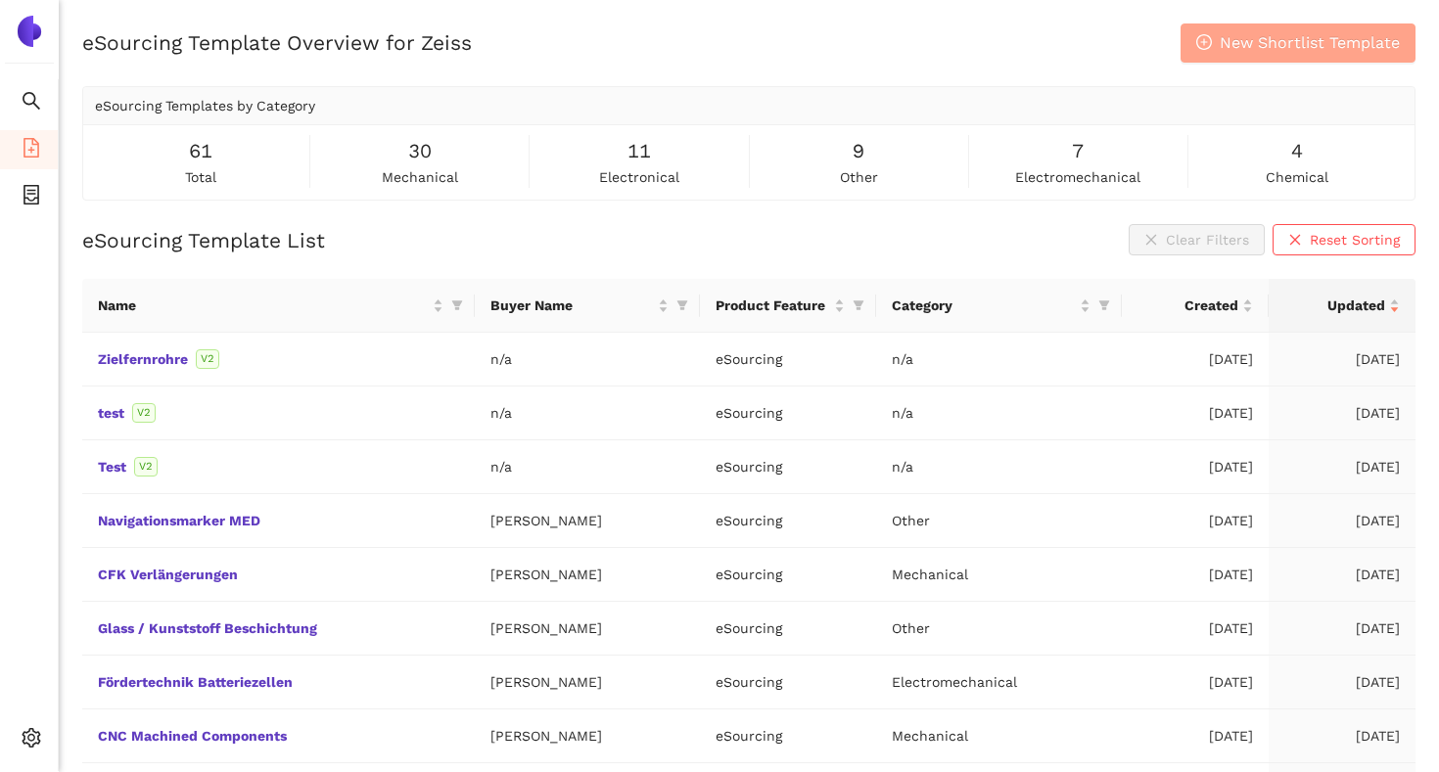
click at [1216, 52] on button "New Shortlist Template" at bounding box center [1297, 42] width 235 height 39
